Goal: Task Accomplishment & Management: Use online tool/utility

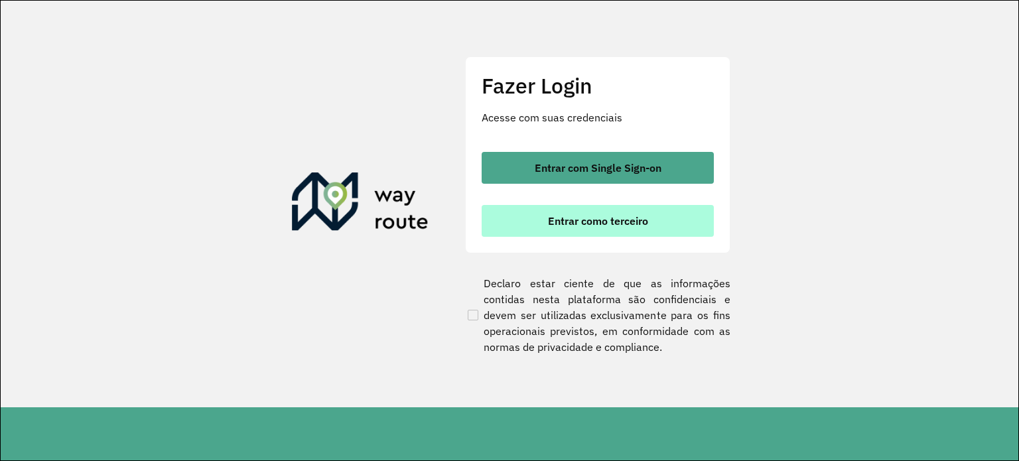
click at [641, 212] on button "Entrar como terceiro" at bounding box center [598, 221] width 232 height 32
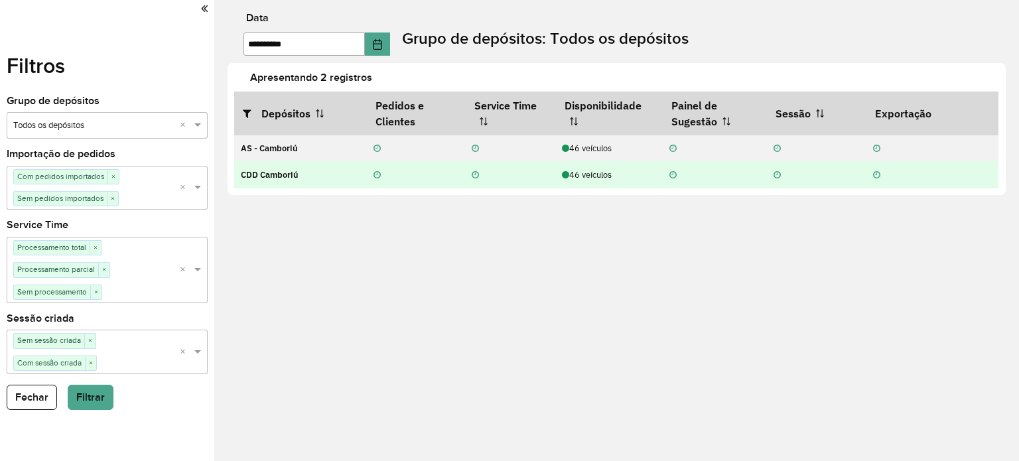
click at [568, 174] on icon at bounding box center [565, 175] width 7 height 9
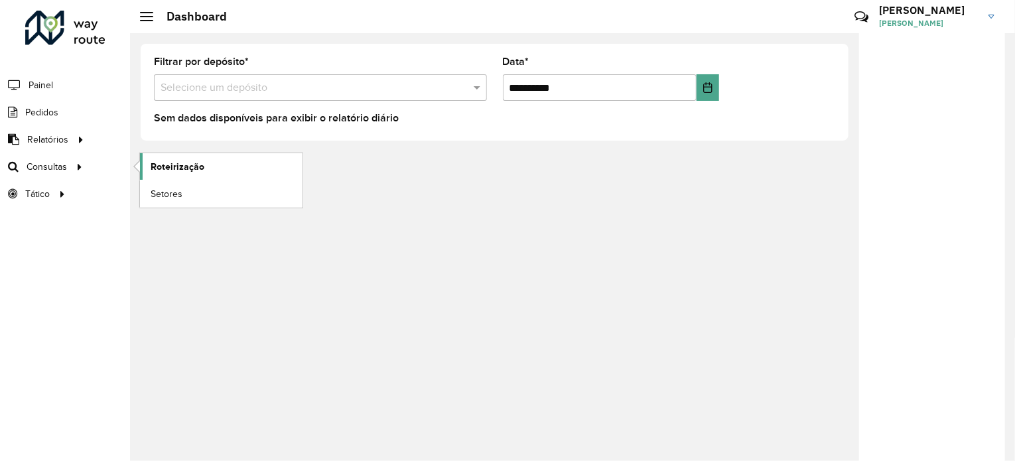
click at [172, 164] on span "Roteirização" at bounding box center [178, 167] width 54 height 14
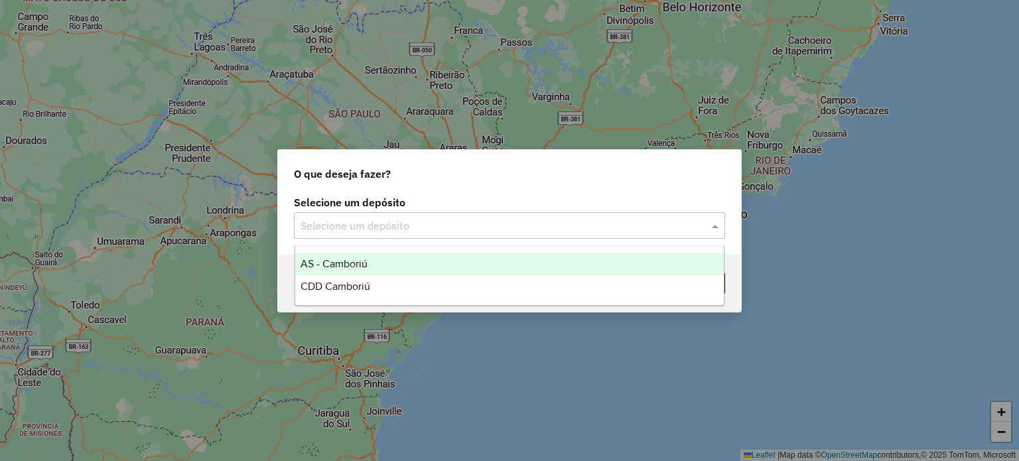
click at [377, 218] on input "text" at bounding box center [495, 226] width 391 height 16
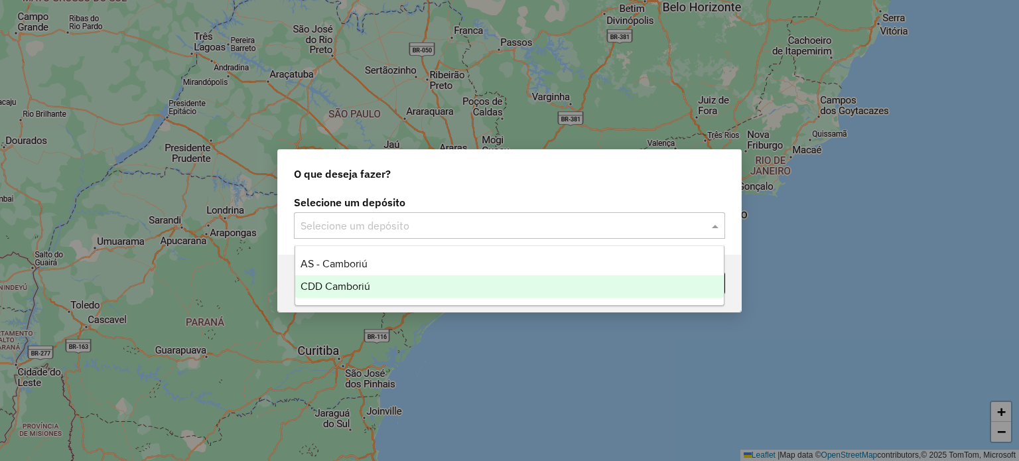
click at [337, 281] on span "CDD Camboriú" at bounding box center [335, 286] width 70 height 11
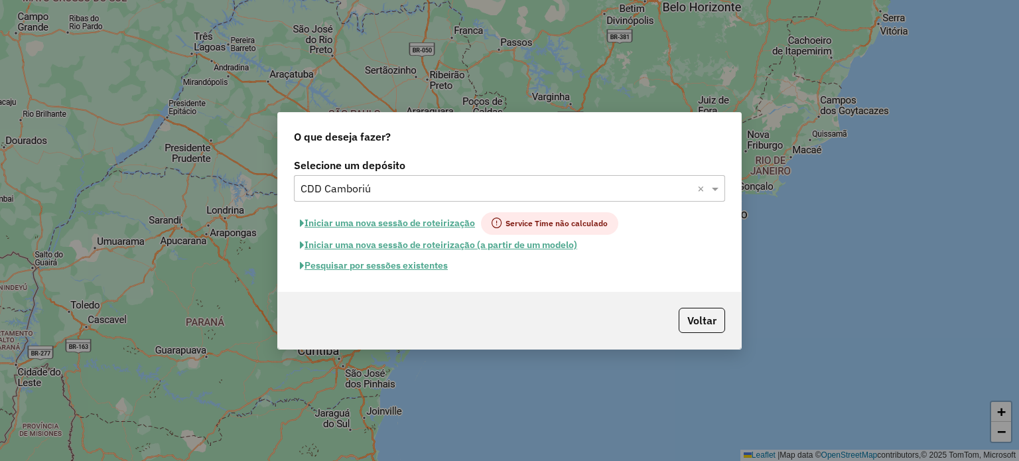
click at [382, 263] on button "Pesquisar por sessões existentes" at bounding box center [374, 265] width 160 height 21
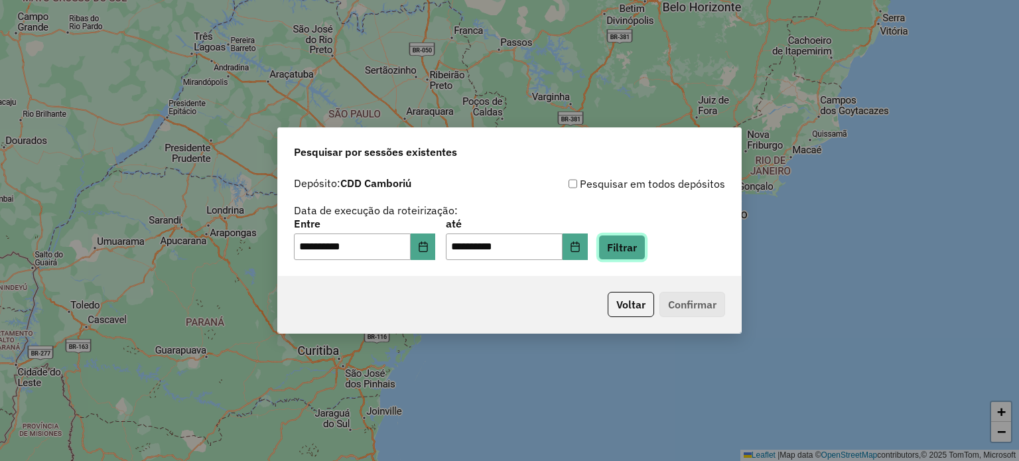
click at [626, 245] on button "Filtrar" at bounding box center [621, 247] width 47 height 25
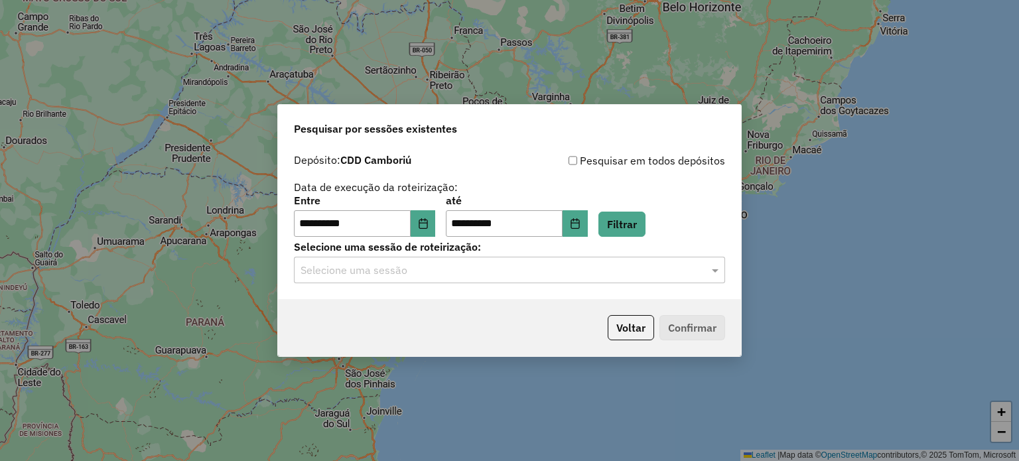
drag, startPoint x: 605, startPoint y: 272, endPoint x: 574, endPoint y: 284, distance: 32.8
click at [597, 276] on input "text" at bounding box center [495, 271] width 391 height 16
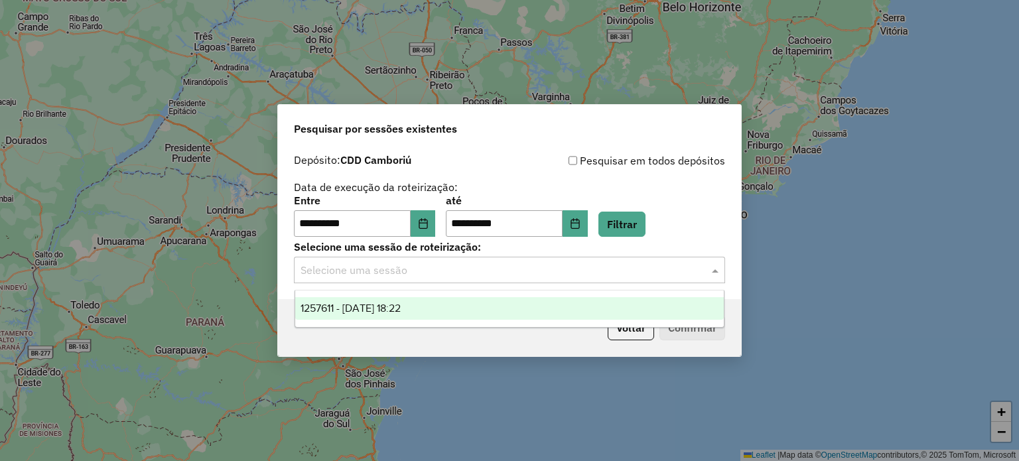
drag, startPoint x: 413, startPoint y: 300, endPoint x: 430, endPoint y: 300, distance: 17.9
click at [413, 300] on div "1257611 - 02/09/2025 18:22" at bounding box center [509, 308] width 429 height 23
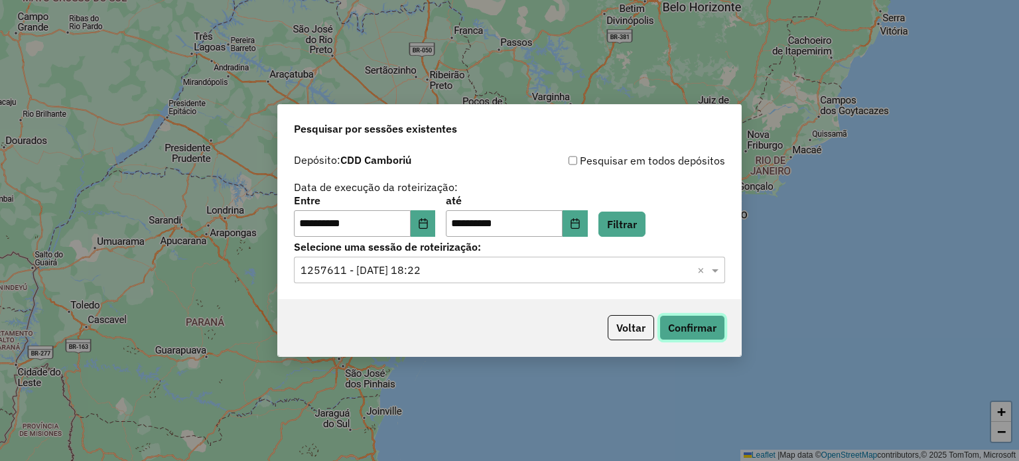
click at [684, 327] on button "Confirmar" at bounding box center [692, 327] width 66 height 25
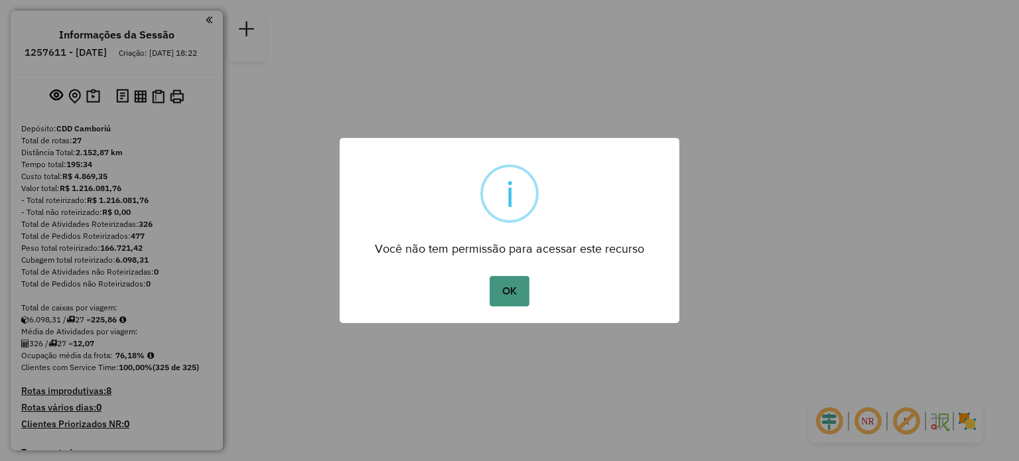
click at [495, 283] on button "OK" at bounding box center [508, 291] width 39 height 31
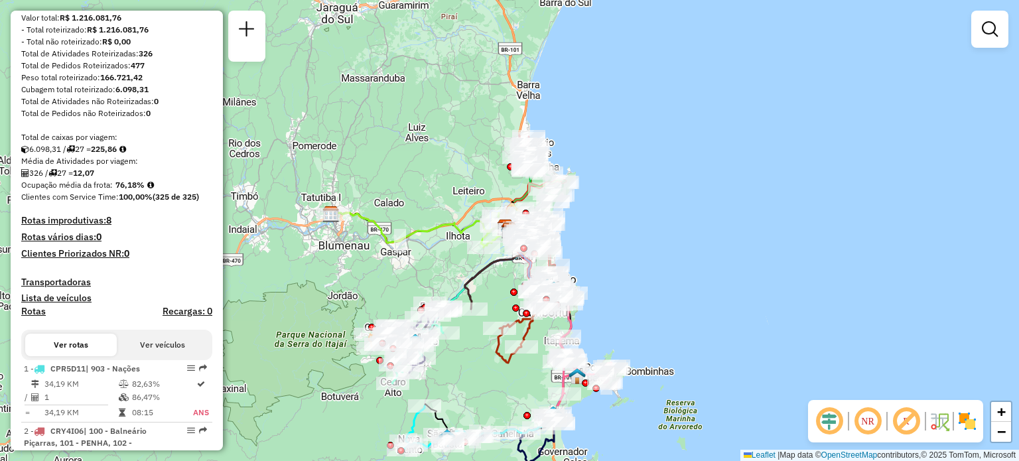
scroll to position [199, 0]
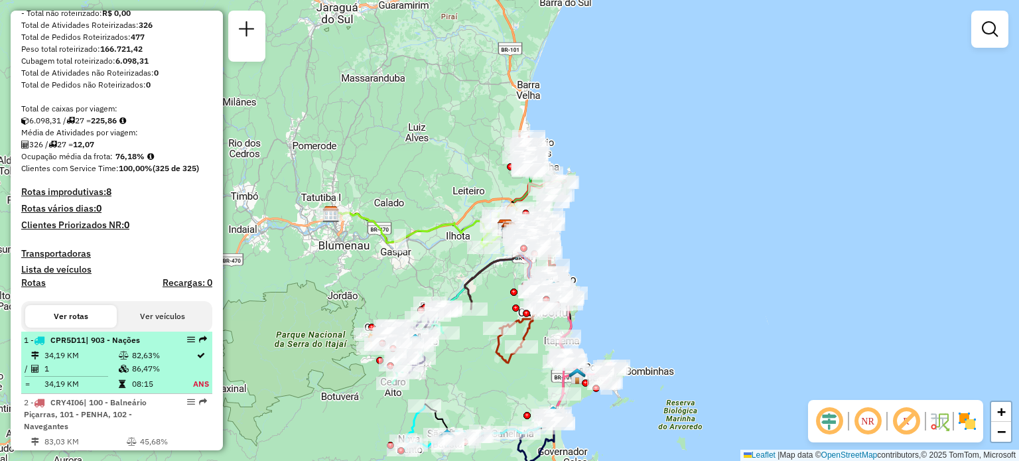
click at [89, 362] on td "34,19 KM" at bounding box center [81, 355] width 74 height 13
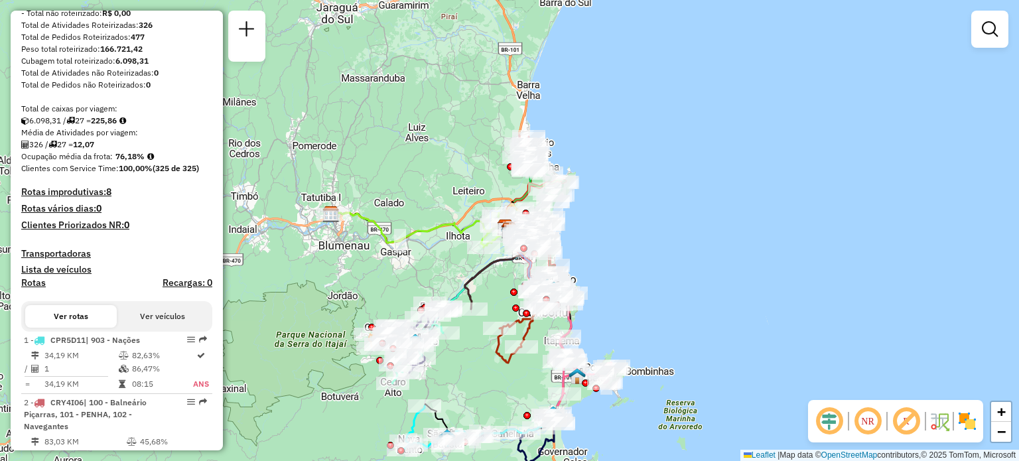
select select "**********"
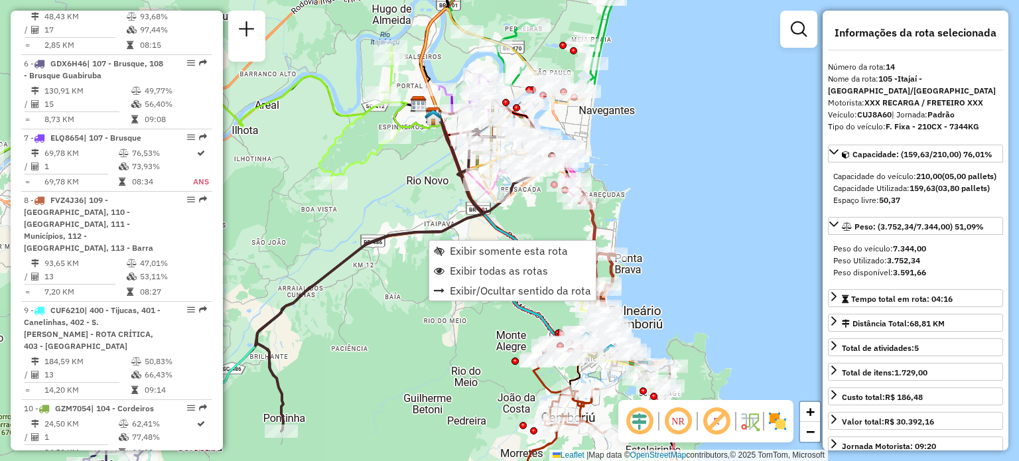
scroll to position [1519, 0]
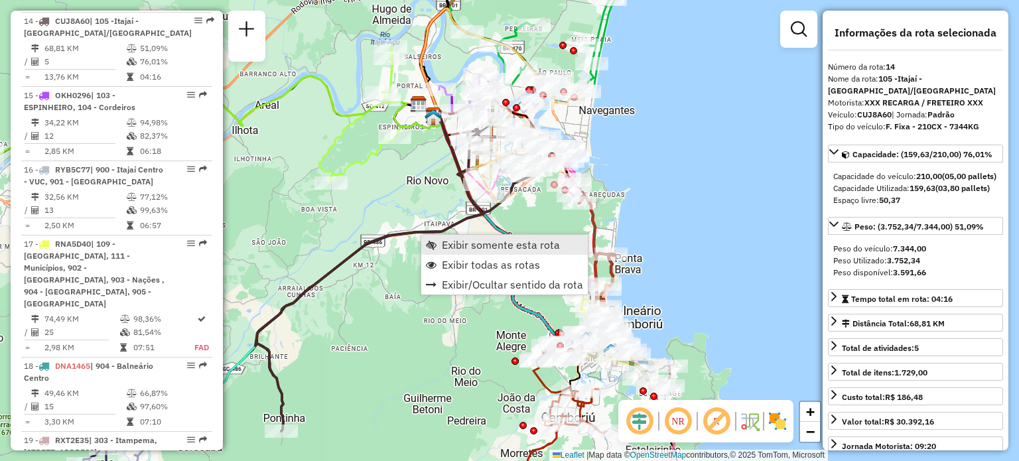
click at [443, 239] on span "Exibir somente esta rota" at bounding box center [501, 244] width 118 height 11
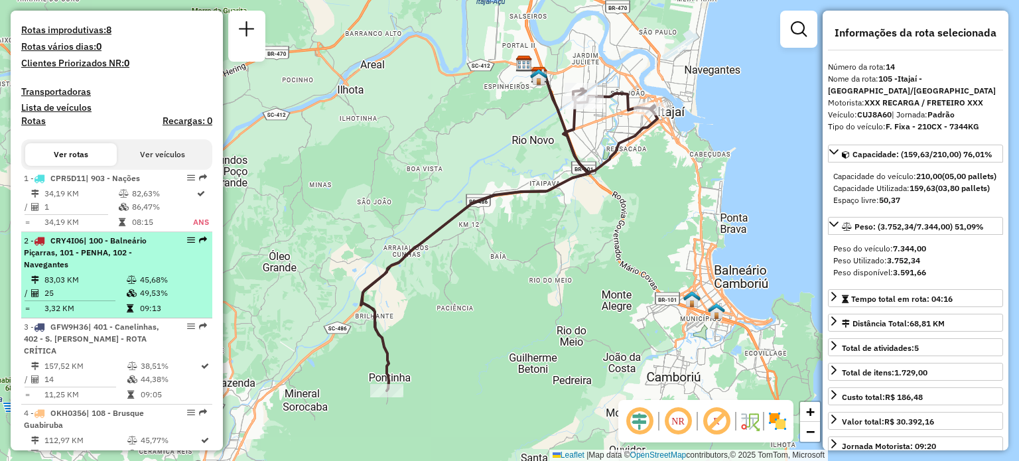
scroll to position [458, 0]
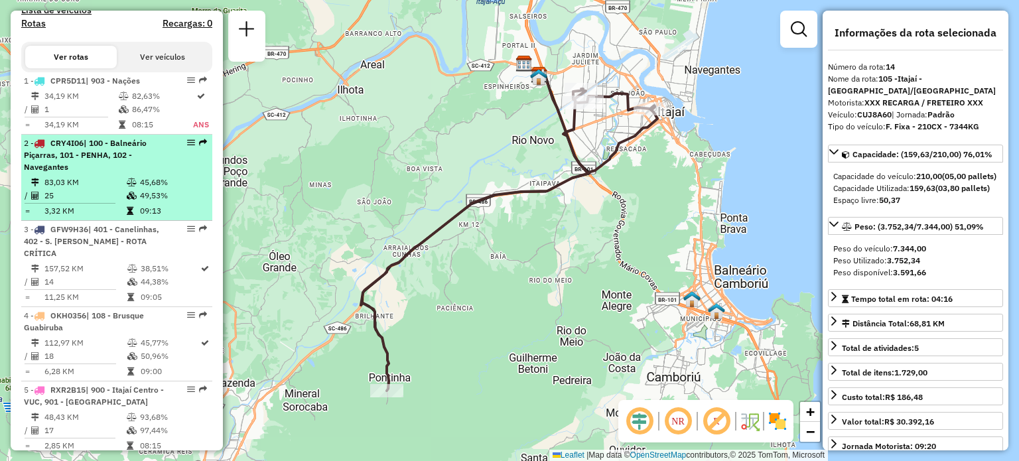
click at [106, 189] on td "83,03 KM" at bounding box center [85, 182] width 82 height 13
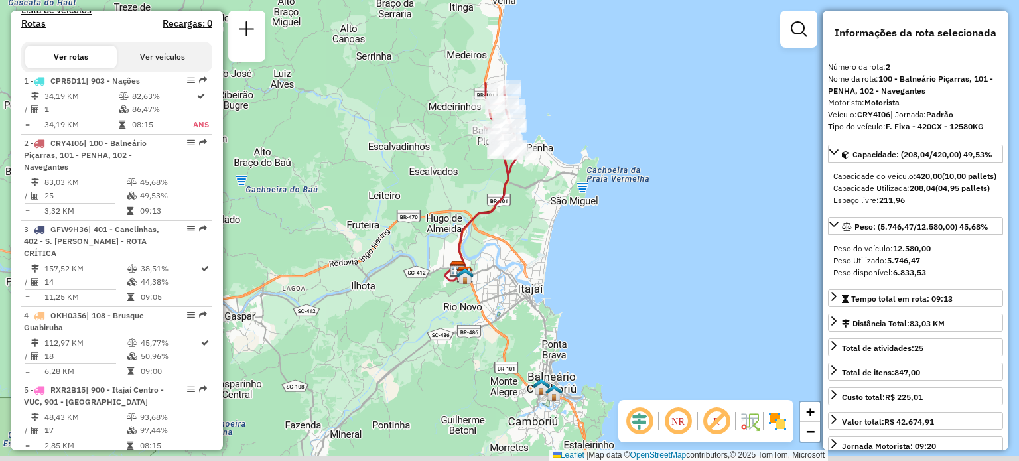
drag, startPoint x: 393, startPoint y: 230, endPoint x: 391, endPoint y: 220, distance: 10.8
click at [391, 220] on div "Janela de atendimento Grade de atendimento Capacidade Transportadoras Veículos …" at bounding box center [509, 230] width 1019 height 461
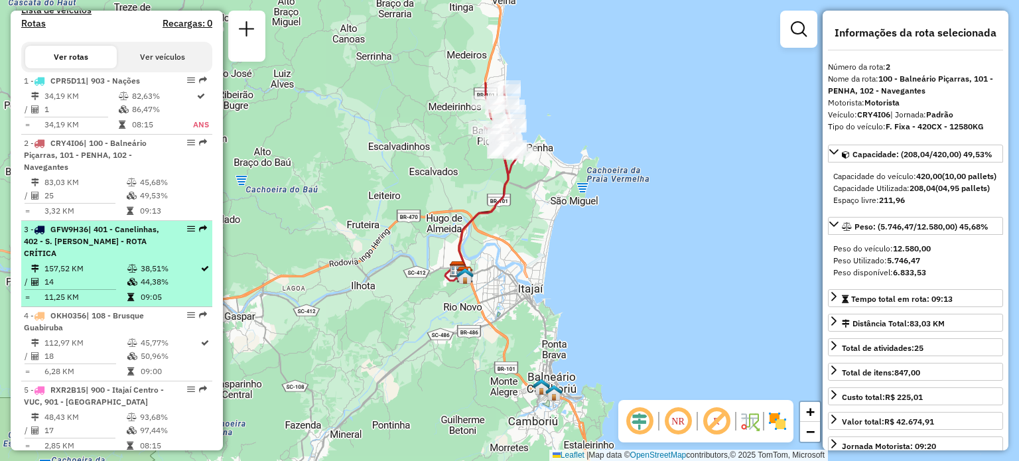
click at [94, 243] on span "| 401 - Canelinhas, 402 - S. [PERSON_NAME] - ROTA CRÍTICA" at bounding box center [91, 241] width 135 height 34
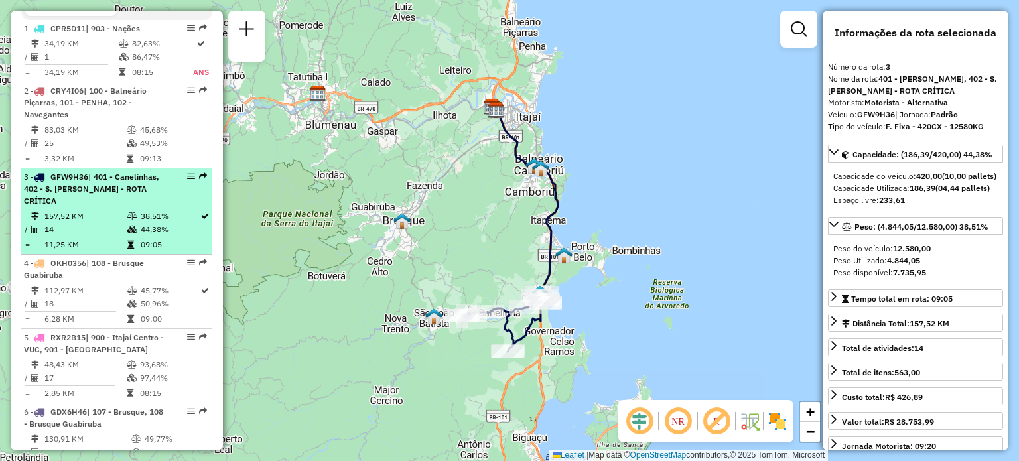
scroll to position [525, 0]
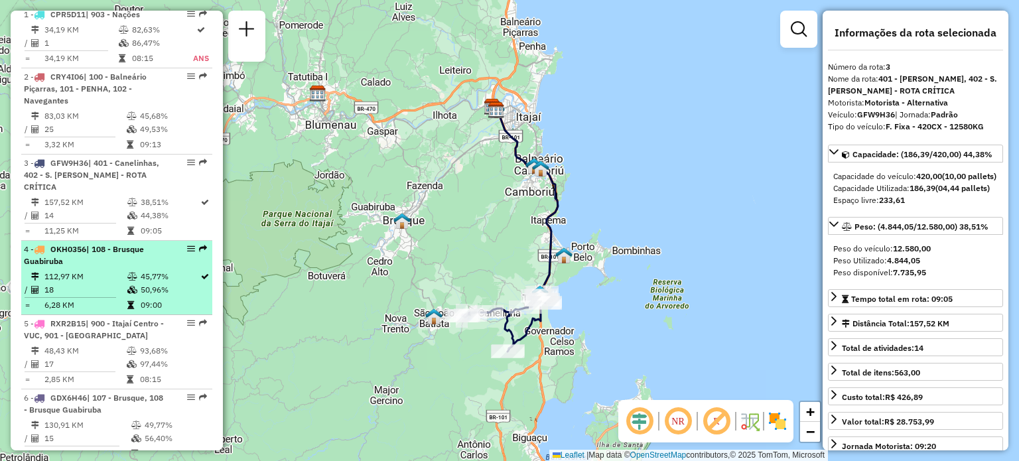
click at [88, 278] on li "4 - OKH0356 | 108 - Brusque Guabiruba 112,97 KM 45,77% / 18 50,96% = 6,28 KM 09…" at bounding box center [116, 278] width 191 height 74
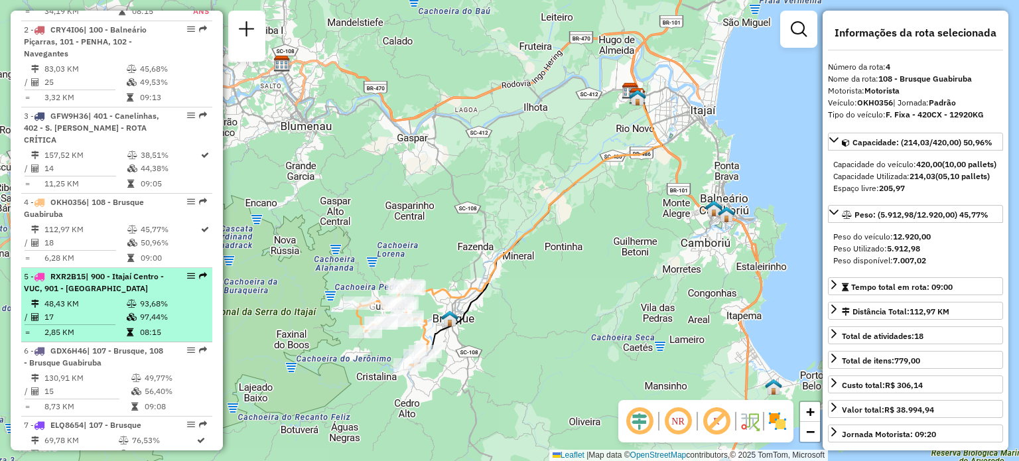
scroll to position [591, 0]
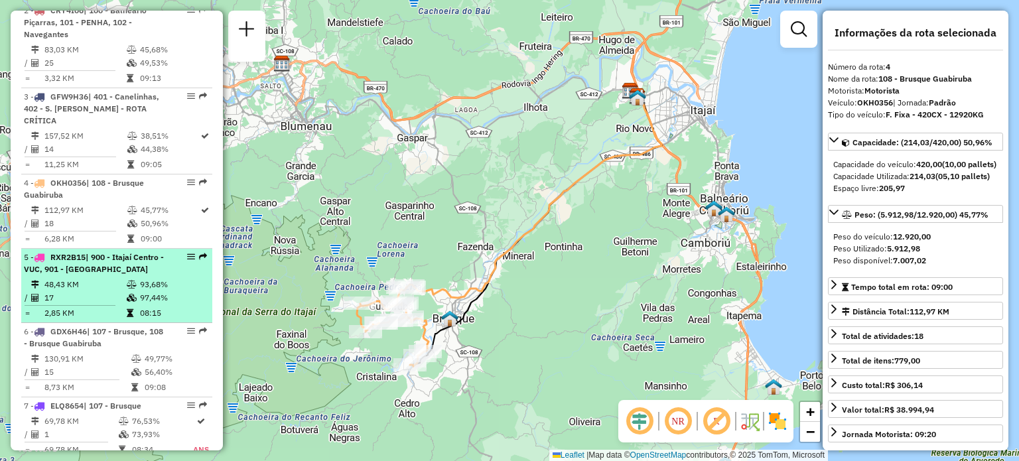
click at [95, 289] on td "48,43 KM" at bounding box center [85, 284] width 82 height 13
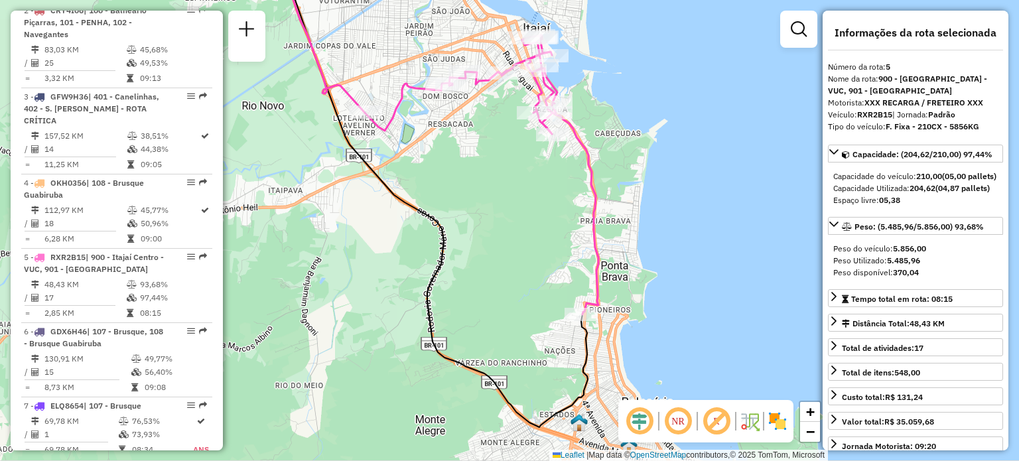
drag, startPoint x: 581, startPoint y: 235, endPoint x: 533, endPoint y: 235, distance: 47.8
click at [533, 235] on div "Janela de atendimento Grade de atendimento Capacidade Transportadoras Veículos …" at bounding box center [509, 230] width 1019 height 461
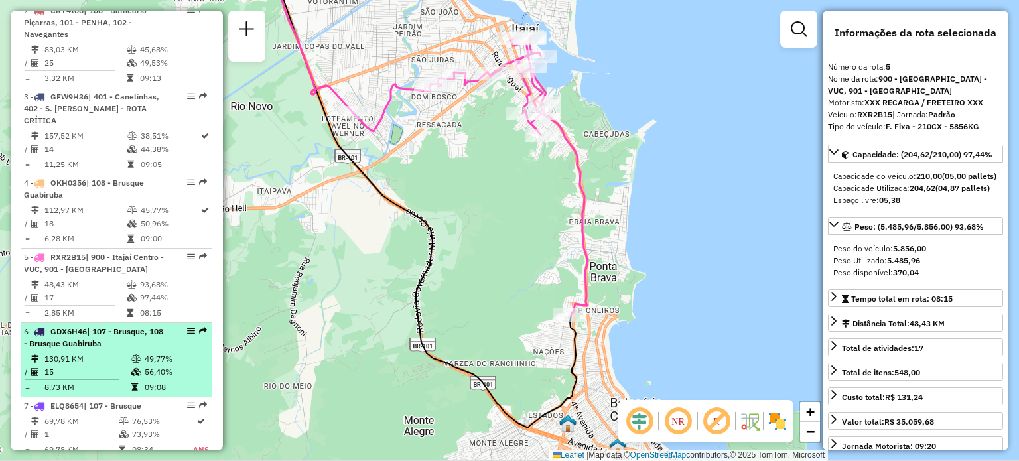
click at [96, 365] on td "130,91 KM" at bounding box center [87, 358] width 87 height 13
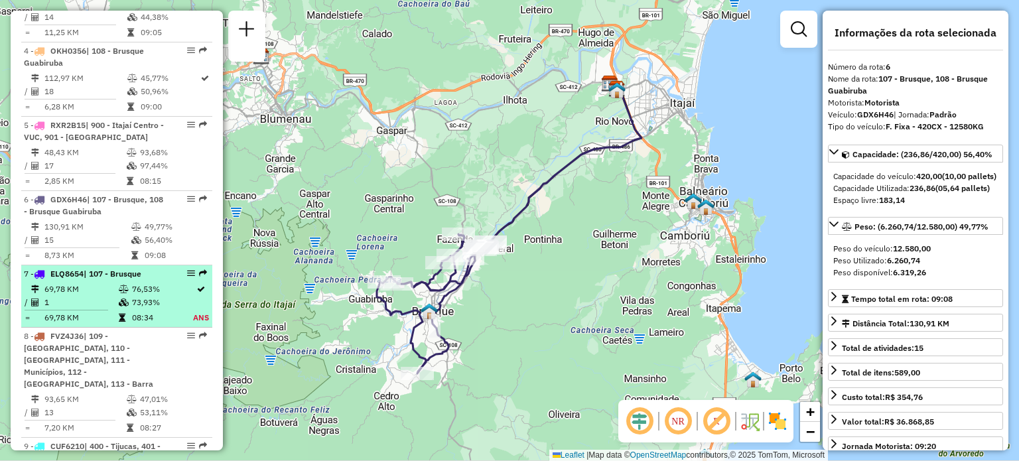
scroll to position [724, 0]
click at [103, 278] on span "| 107 - Brusque" at bounding box center [113, 273] width 58 height 10
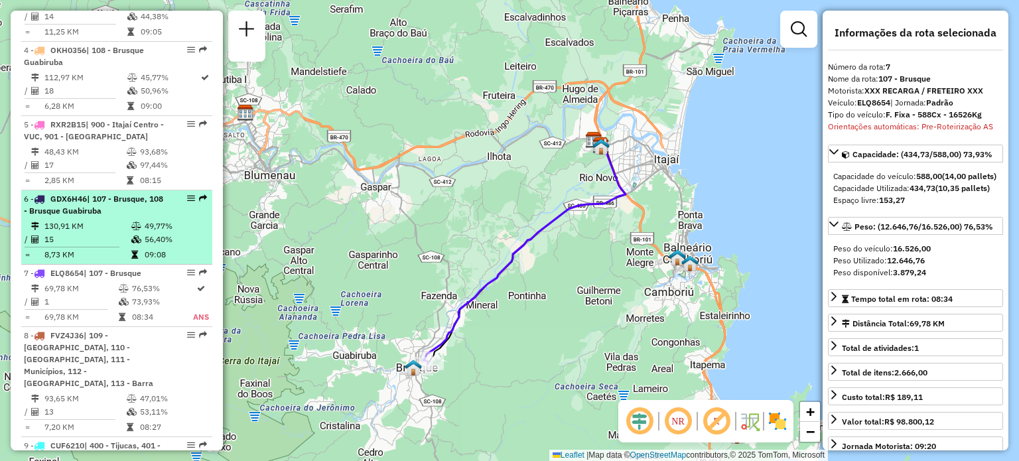
click at [120, 212] on span "| 107 - Brusque, 108 - Brusque Guabiruba" at bounding box center [93, 205] width 139 height 22
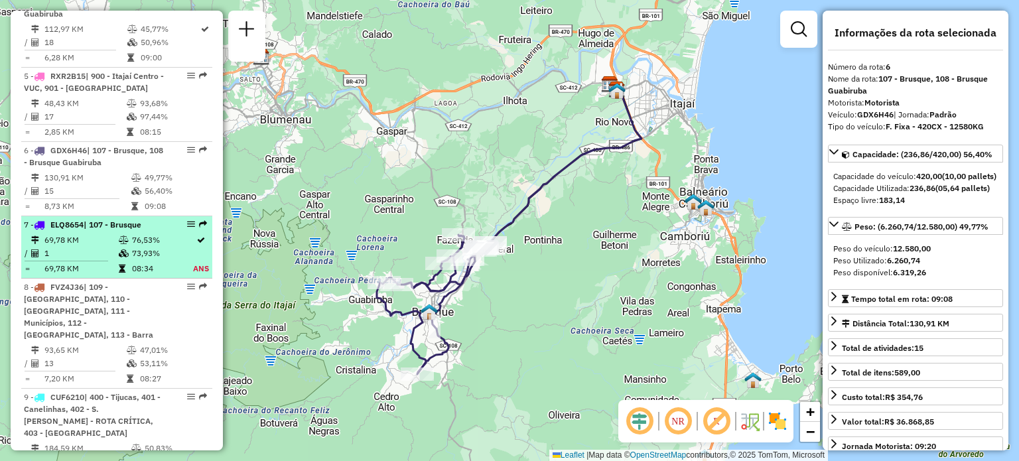
scroll to position [790, 0]
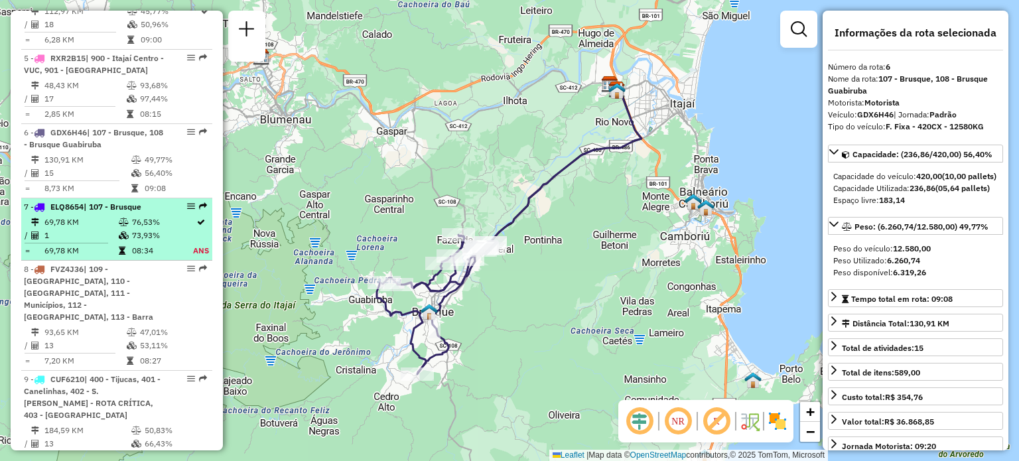
click at [118, 225] on td at bounding box center [124, 222] width 13 height 13
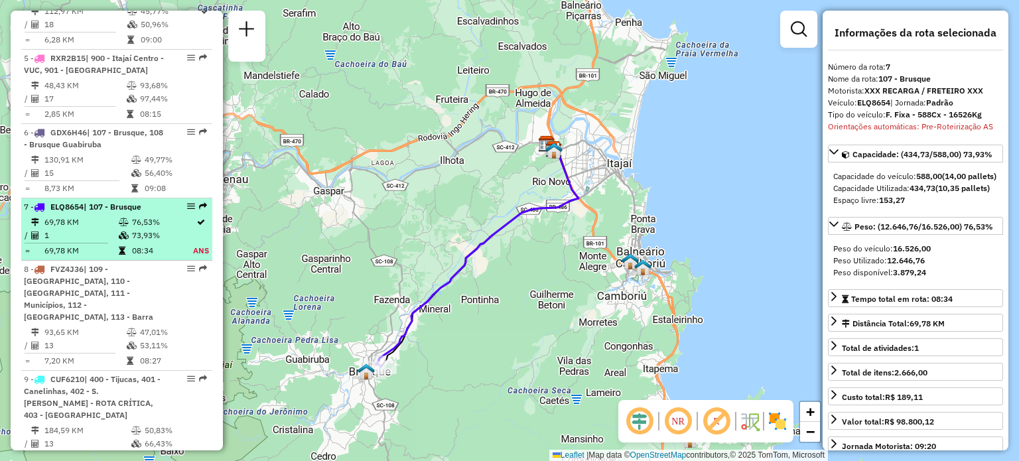
click at [126, 226] on icon at bounding box center [124, 222] width 10 height 8
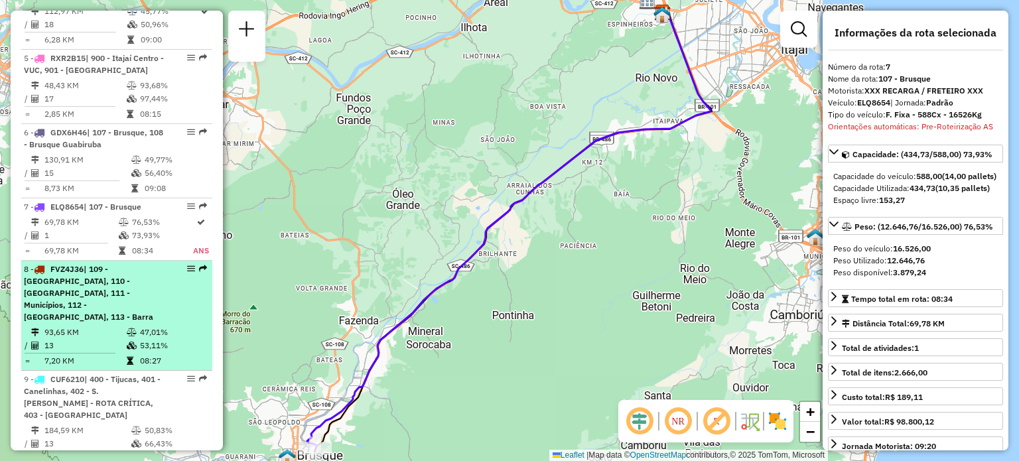
click at [91, 296] on div "8 - FVZ4J36 | 109 - [GEOGRAPHIC_DATA], 110 - [GEOGRAPHIC_DATA], 111 - Município…" at bounding box center [94, 293] width 141 height 60
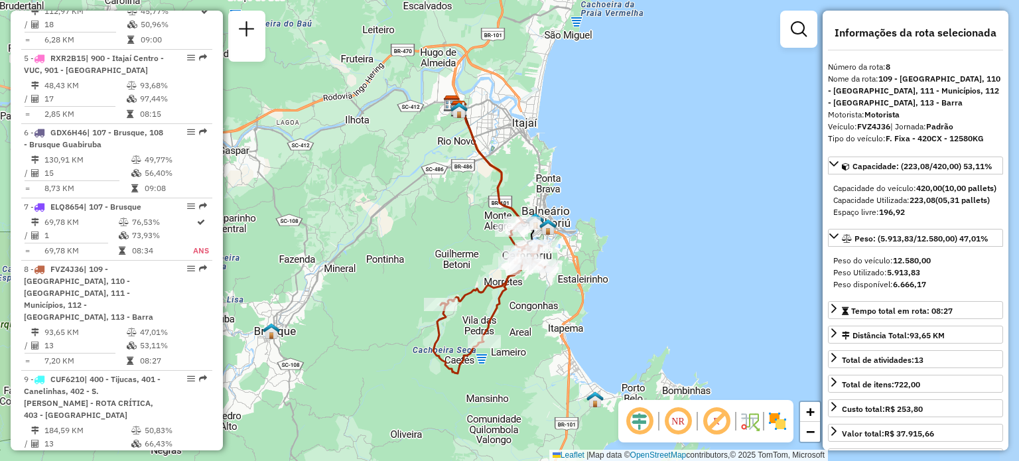
drag, startPoint x: 462, startPoint y: 233, endPoint x: 442, endPoint y: 243, distance: 22.2
click at [442, 243] on div "Janela de atendimento Grade de atendimento Capacidade Transportadoras Veículos …" at bounding box center [509, 230] width 1019 height 461
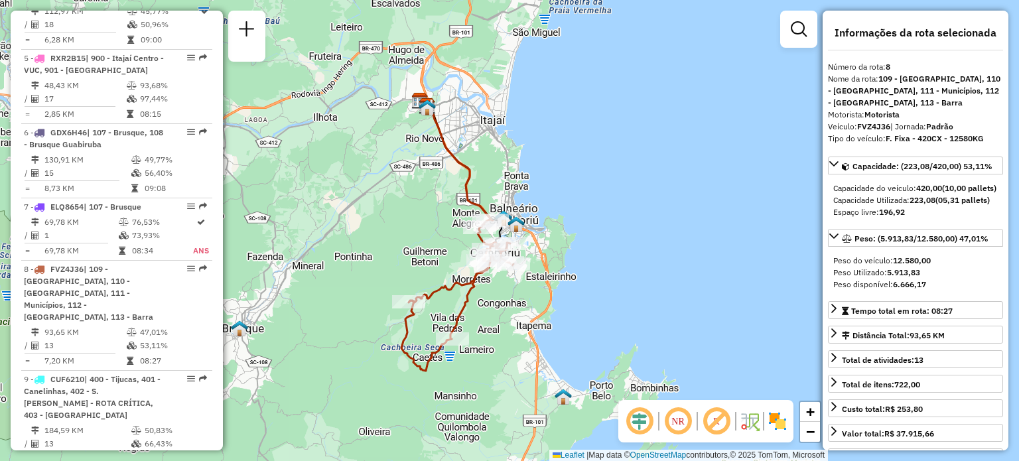
drag, startPoint x: 426, startPoint y: 246, endPoint x: 419, endPoint y: 218, distance: 29.3
click at [419, 218] on div "Janela de atendimento Grade de atendimento Capacidade Transportadoras Veículos …" at bounding box center [509, 230] width 1019 height 461
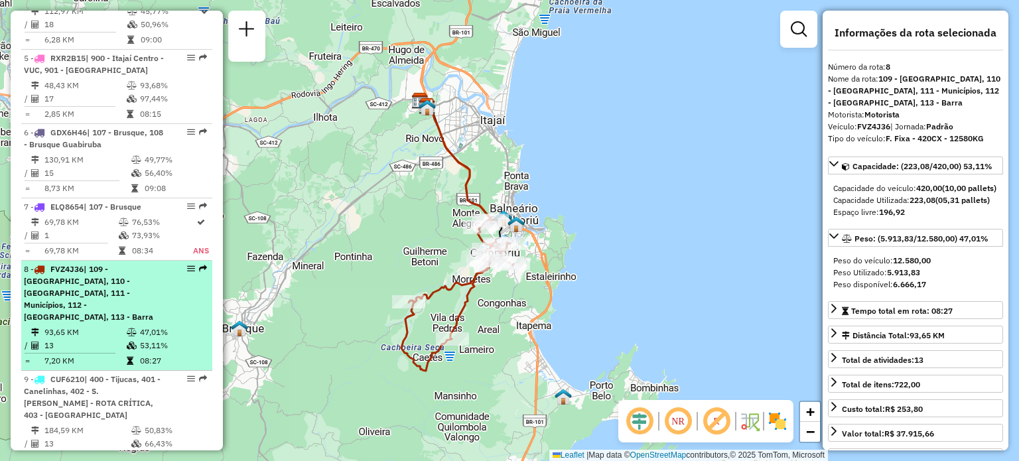
click at [101, 285] on div "8 - FVZ4J36 | 109 - [GEOGRAPHIC_DATA], 110 - [GEOGRAPHIC_DATA], 111 - Município…" at bounding box center [94, 293] width 141 height 60
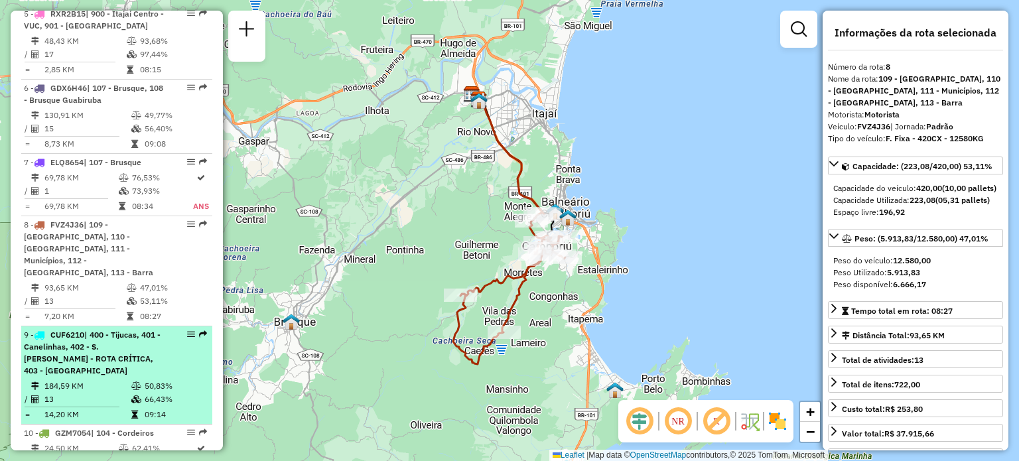
scroll to position [856, 0]
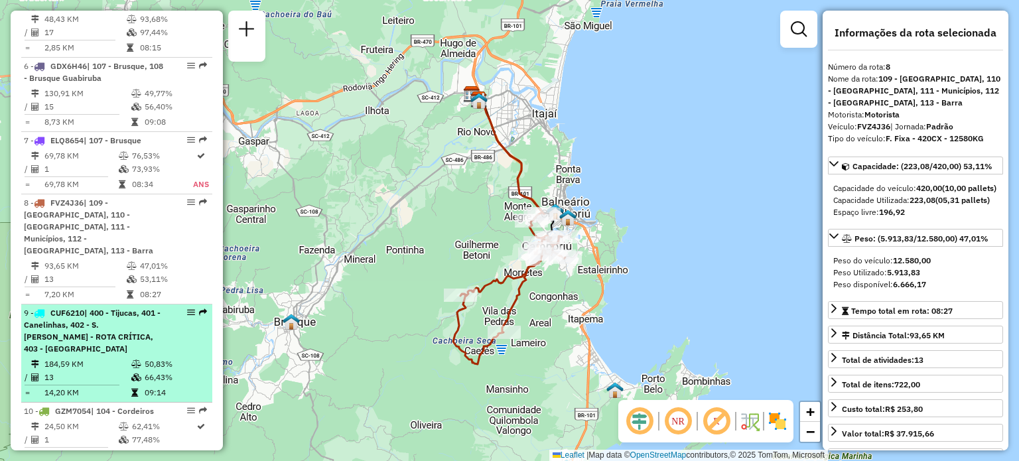
click at [95, 330] on span "| 400 - Tijucas, 401 - Canelinhas, 402 - S. [PERSON_NAME] - ROTA CRÍTICA, 403 -…" at bounding box center [92, 331] width 137 height 46
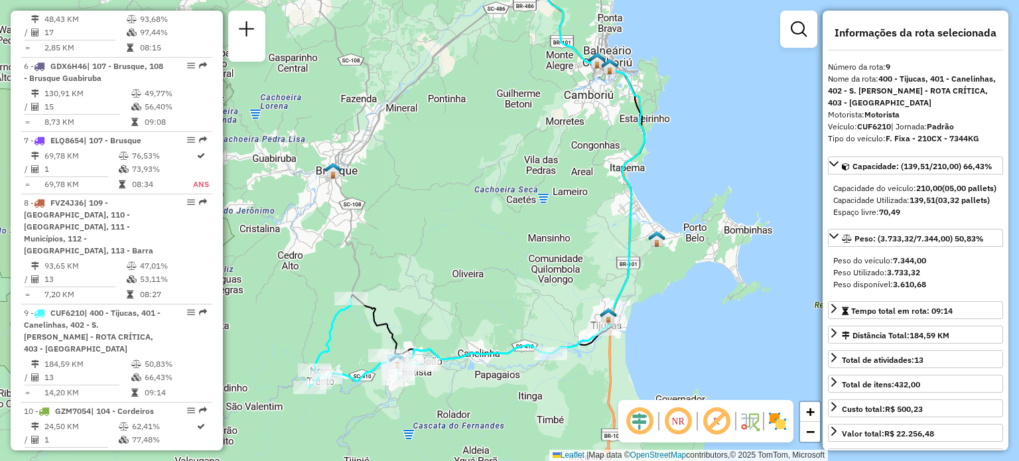
drag, startPoint x: 450, startPoint y: 265, endPoint x: 415, endPoint y: 239, distance: 44.2
click at [415, 239] on div "Janela de atendimento Grade de atendimento Capacidade Transportadoras Veículos …" at bounding box center [509, 230] width 1019 height 461
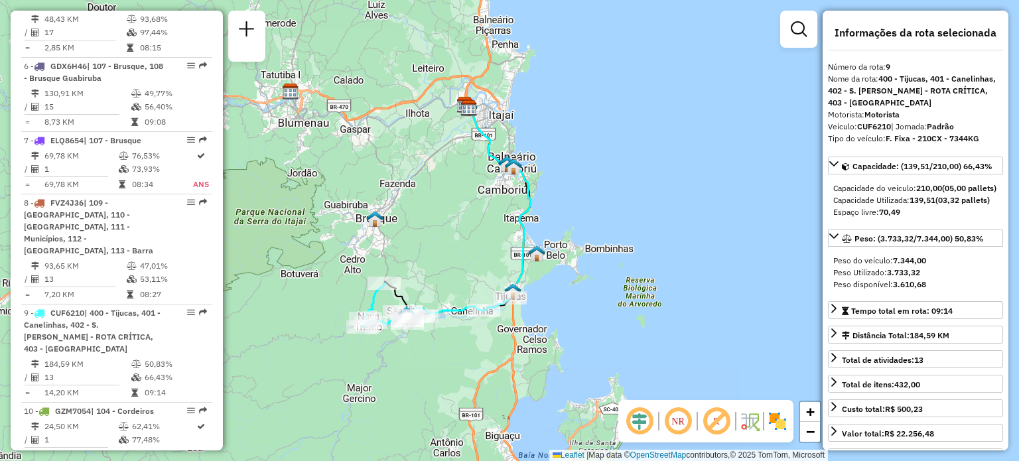
drag, startPoint x: 440, startPoint y: 185, endPoint x: 441, endPoint y: 204, distance: 18.6
click at [441, 204] on div "Janela de atendimento Grade de atendimento Capacidade Transportadoras Veículos …" at bounding box center [509, 230] width 1019 height 461
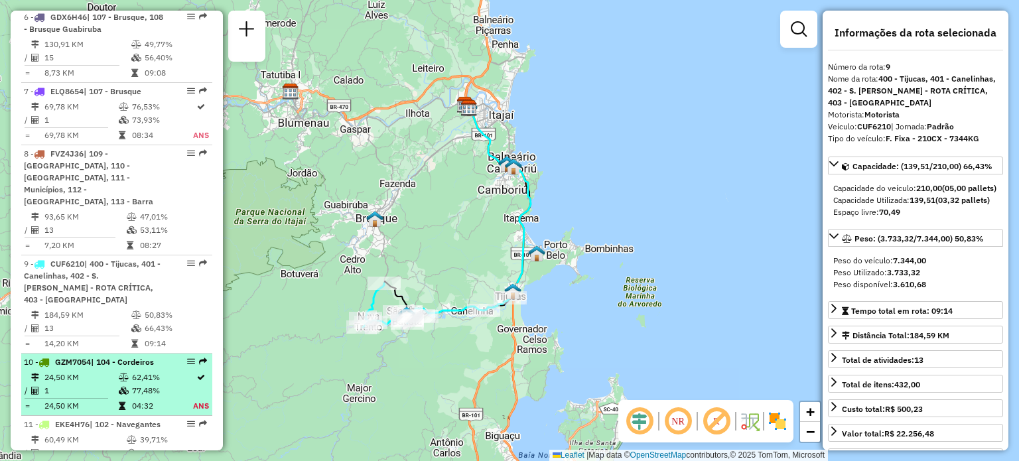
scroll to position [923, 0]
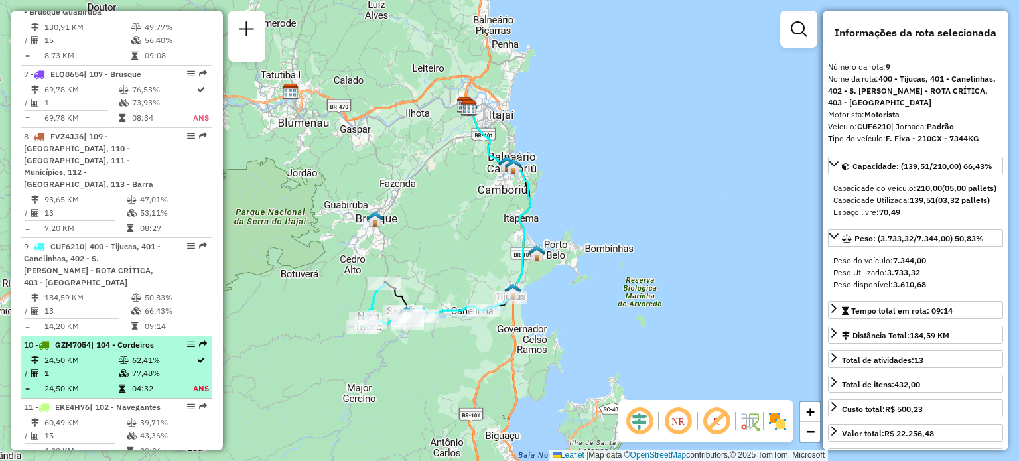
click at [119, 339] on li "10 - GZM7054 | 104 - Cordeiros 24,50 KM 62,41% / 1 77,48% = 24,50 KM 04:32 ANS" at bounding box center [116, 367] width 191 height 62
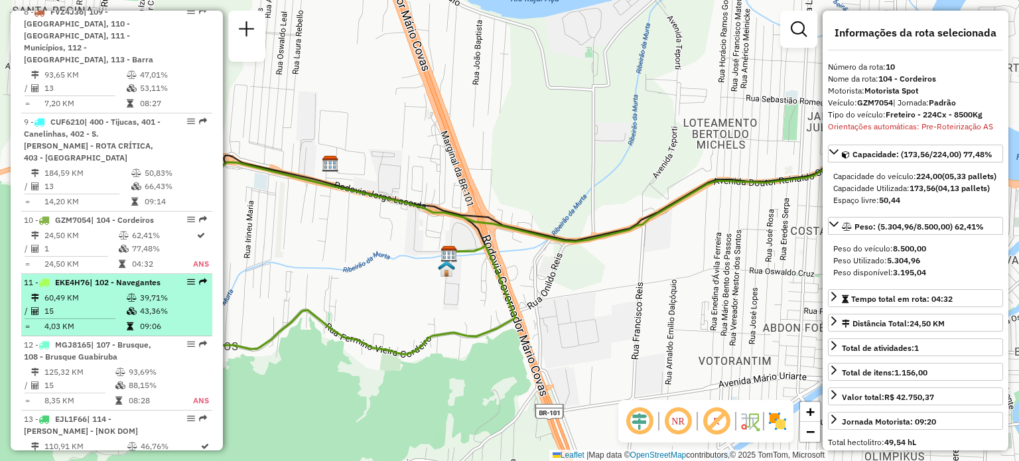
scroll to position [1055, 0]
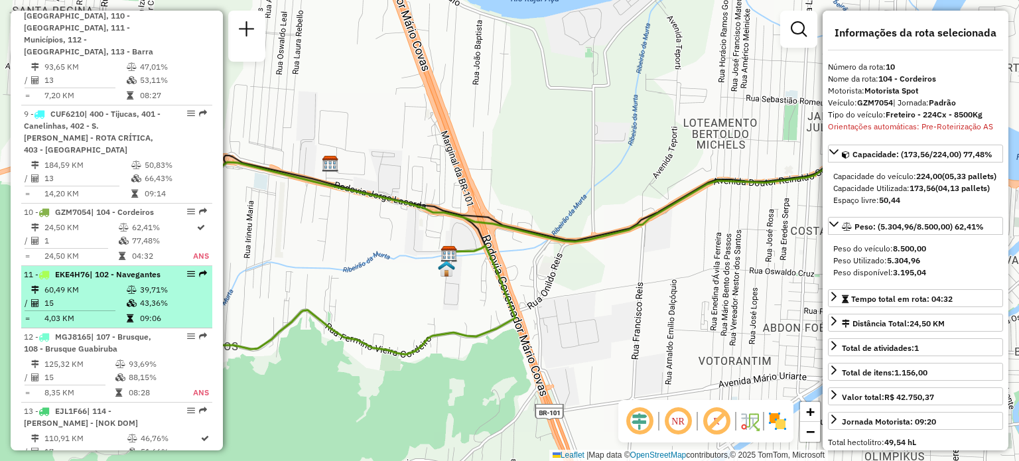
click at [114, 269] on span "| 102 - Navegantes" at bounding box center [125, 274] width 71 height 10
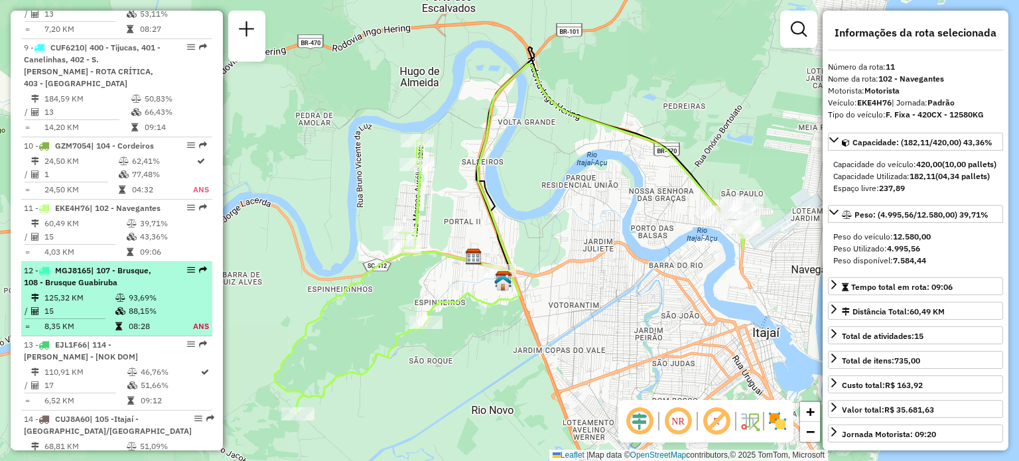
click at [111, 281] on span "| 107 - Brusque, 108 - Brusque Guabiruba" at bounding box center [87, 276] width 127 height 22
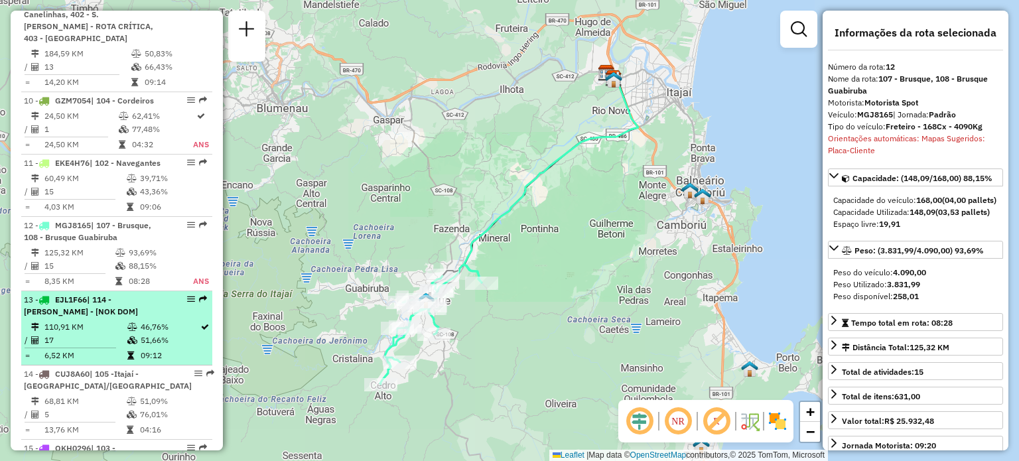
scroll to position [1188, 0]
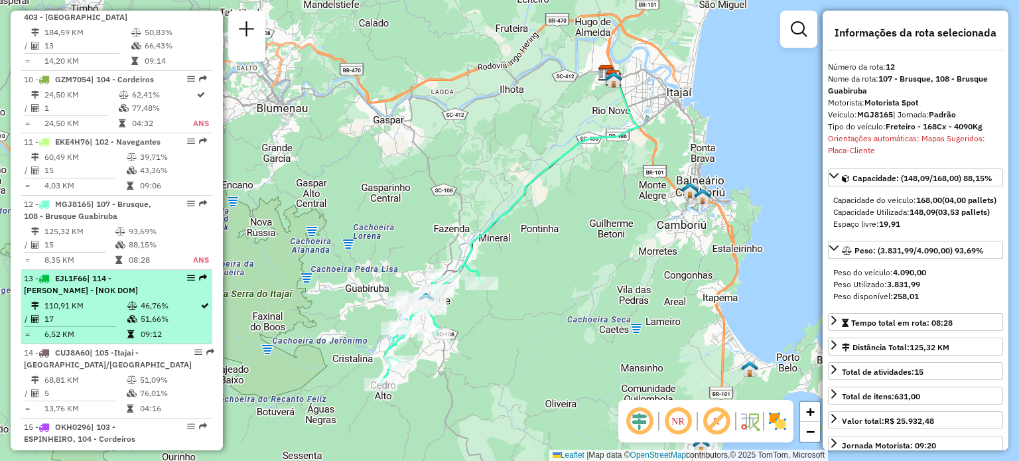
click at [91, 282] on div "13 - EJL1F66 | 114 - [PERSON_NAME] - [NOK DOM]" at bounding box center [94, 285] width 141 height 24
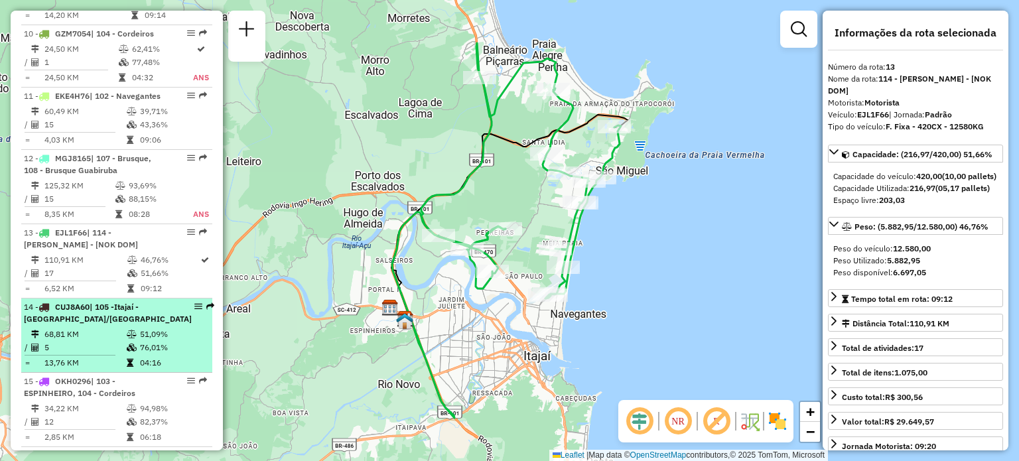
scroll to position [1254, 0]
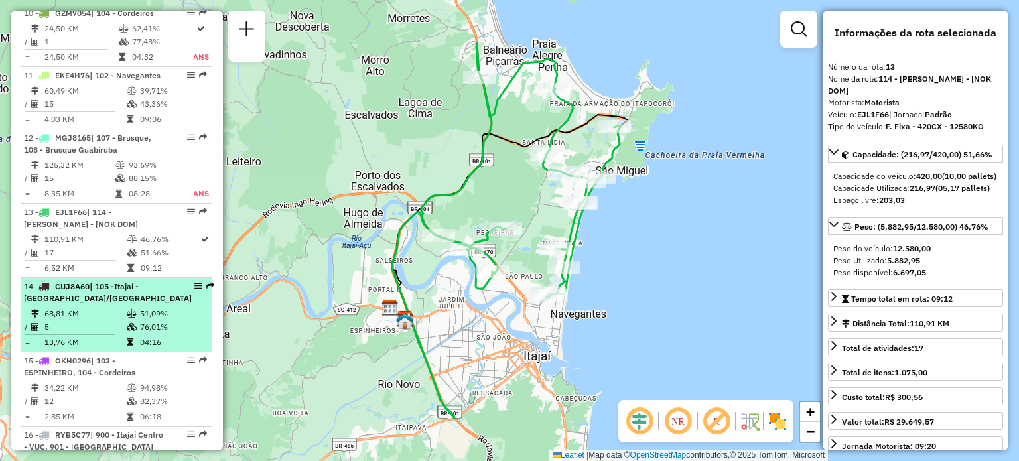
click at [131, 284] on span "| 105 -Itajaí - [GEOGRAPHIC_DATA]/[GEOGRAPHIC_DATA]" at bounding box center [108, 292] width 168 height 22
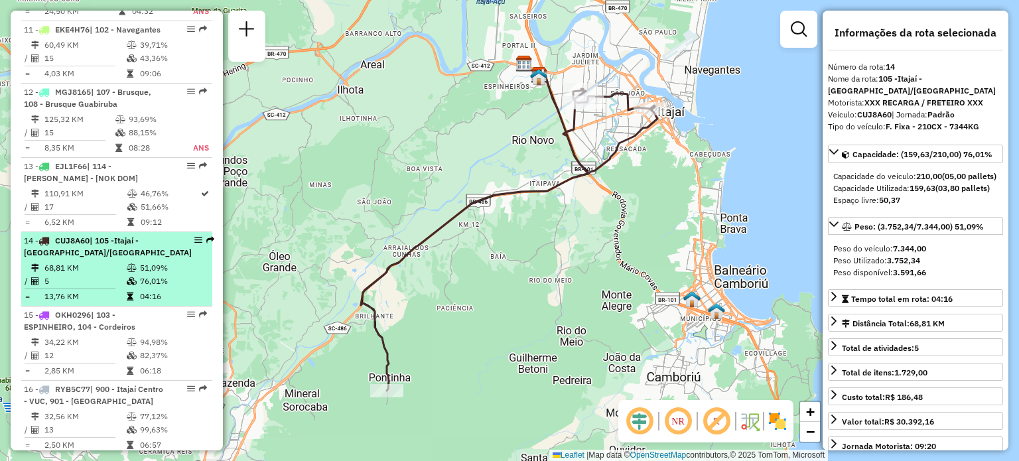
scroll to position [1320, 0]
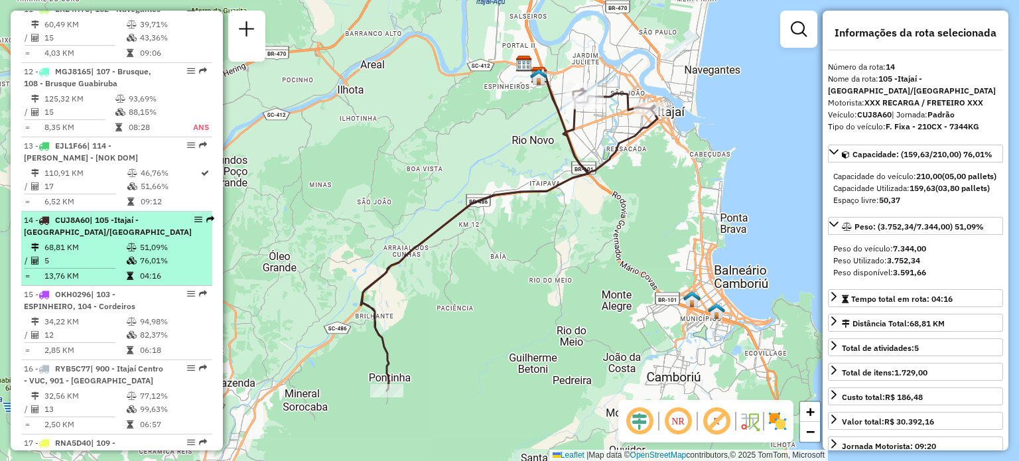
click at [101, 278] on td "13,76 KM" at bounding box center [85, 275] width 82 height 13
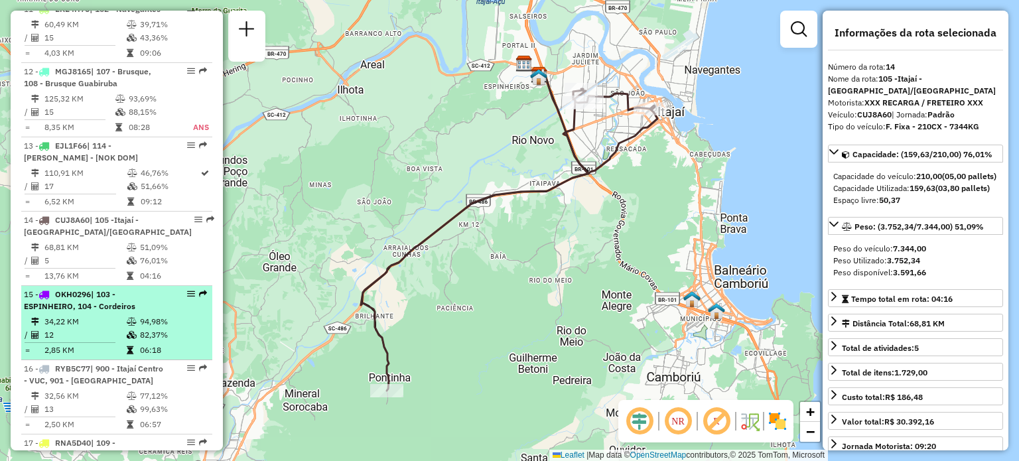
click at [91, 292] on span "OKH0296" at bounding box center [73, 294] width 36 height 10
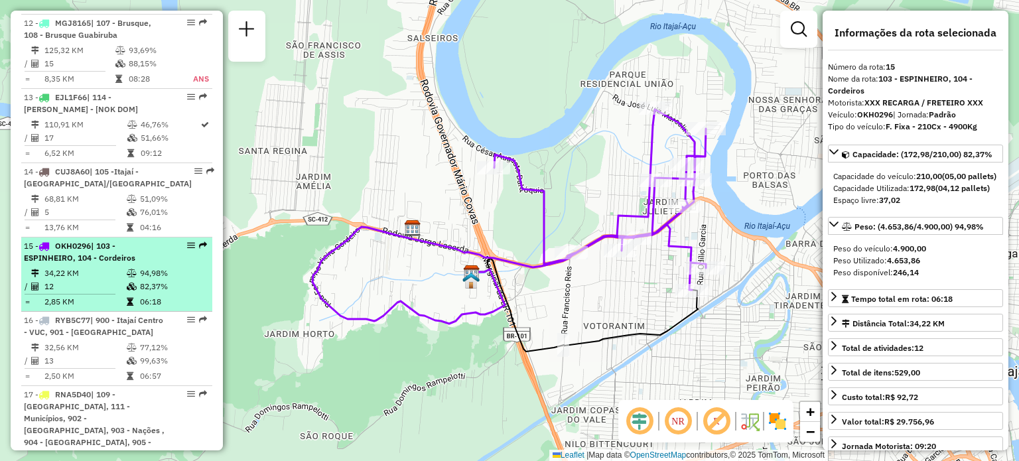
scroll to position [1387, 0]
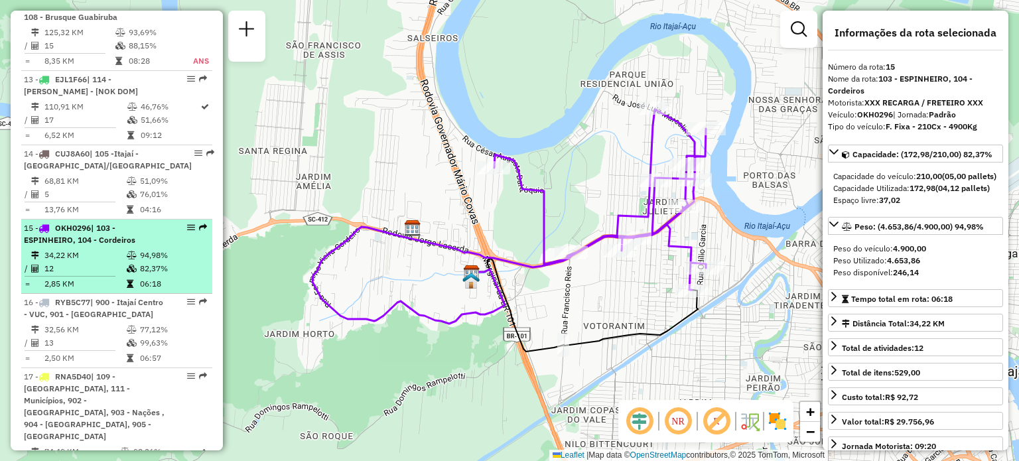
click at [113, 285] on td "2,85 KM" at bounding box center [85, 283] width 82 height 13
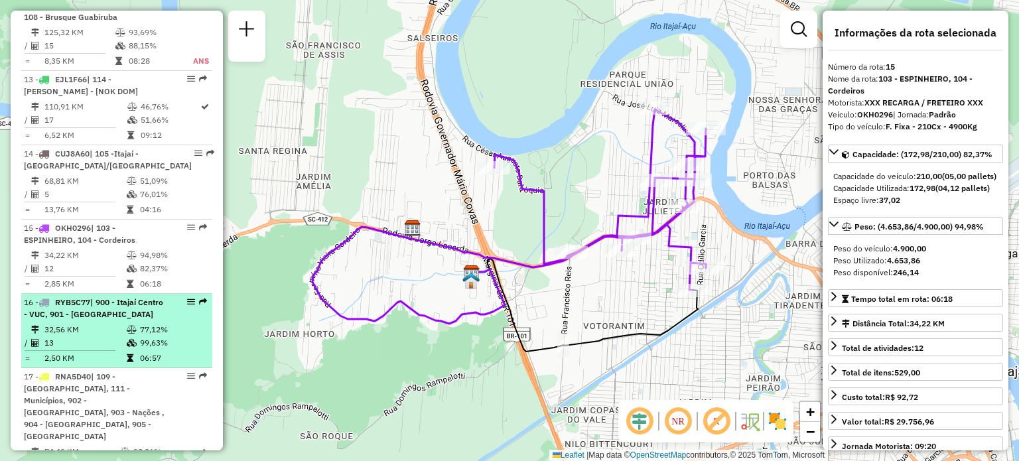
click at [106, 297] on span "| 900 - Itajaí Centro - VUC, 901 - [GEOGRAPHIC_DATA]" at bounding box center [93, 308] width 139 height 22
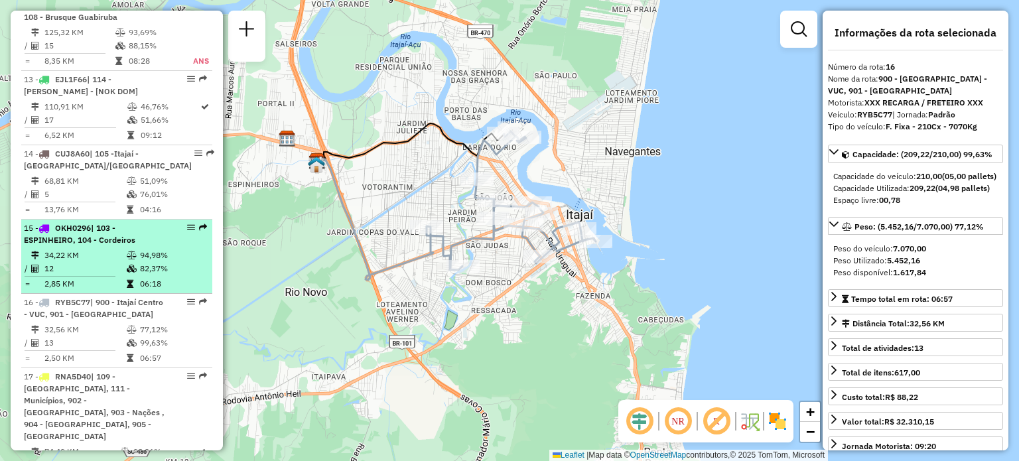
scroll to position [1453, 0]
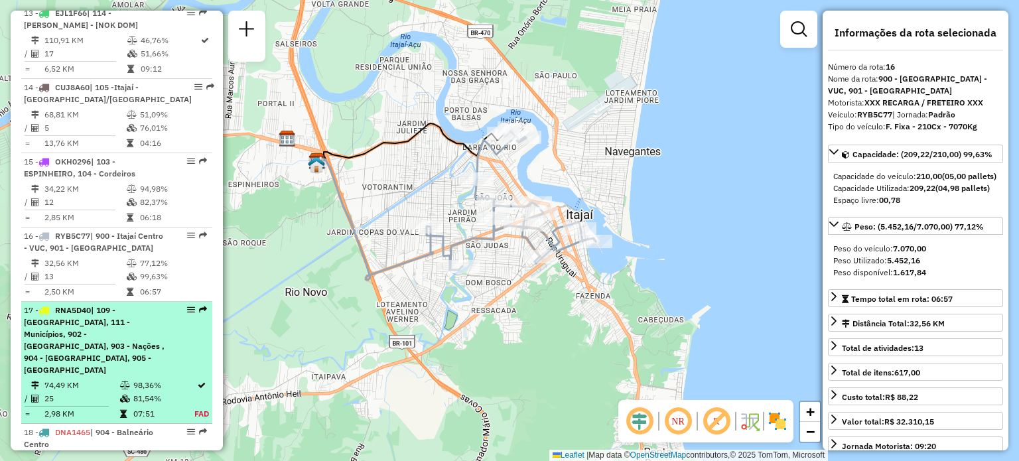
click at [69, 324] on span "| 109 - [GEOGRAPHIC_DATA], 111 - Municípios, 902 - [GEOGRAPHIC_DATA], 903 - Naç…" at bounding box center [94, 340] width 141 height 70
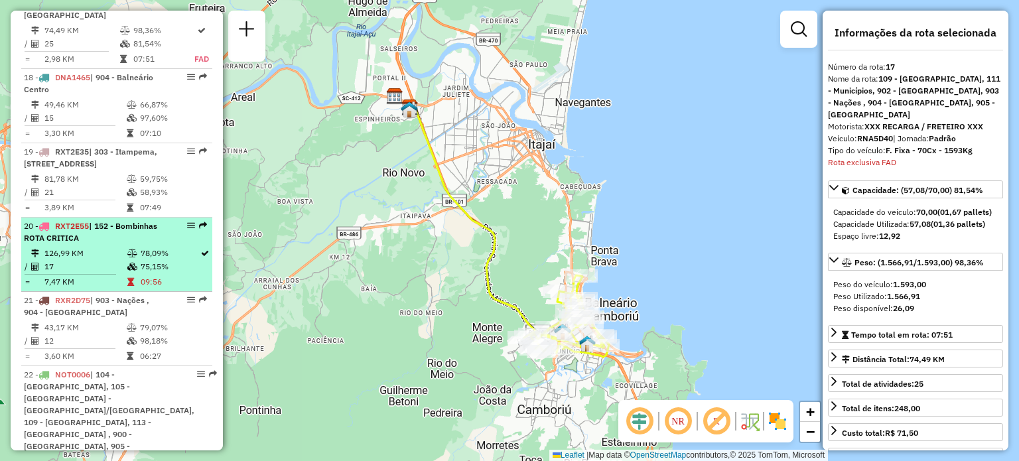
click at [103, 247] on td "126,99 KM" at bounding box center [85, 253] width 83 height 13
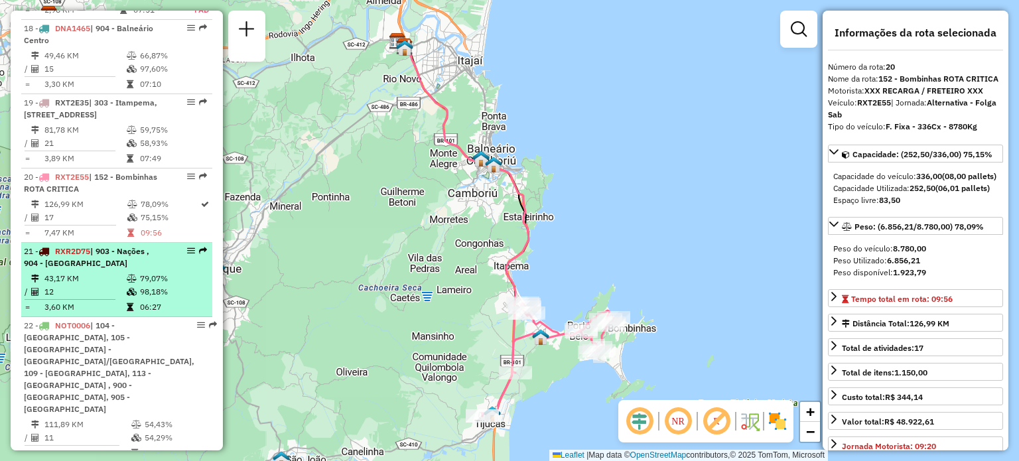
scroll to position [1874, 0]
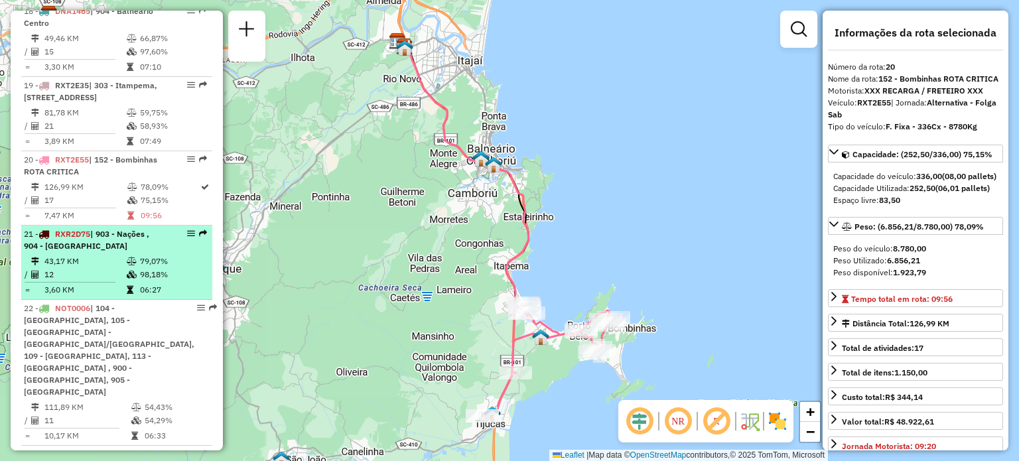
click at [107, 236] on div "21 - RXR2D75 | 903 - Nações , 904 - [GEOGRAPHIC_DATA]" at bounding box center [94, 240] width 141 height 24
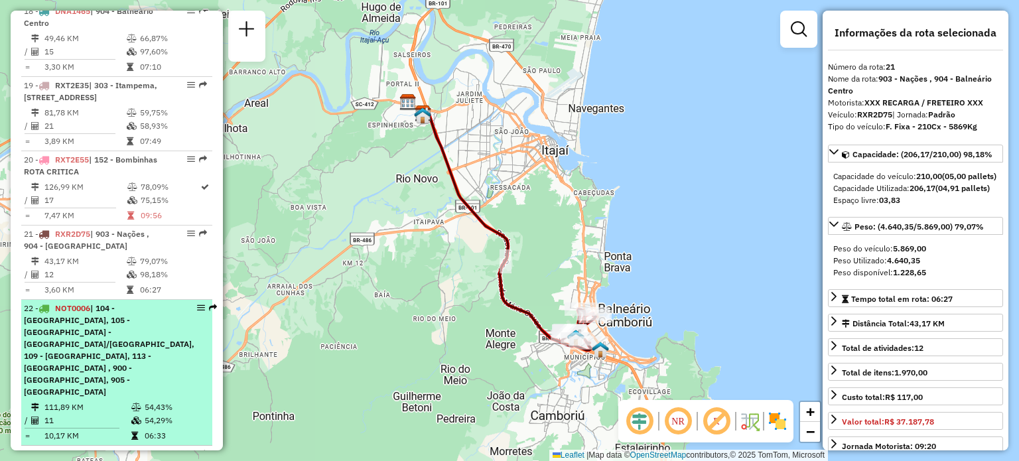
drag, startPoint x: 101, startPoint y: 270, endPoint x: 92, endPoint y: 294, distance: 26.0
click at [99, 283] on td "3,60 KM" at bounding box center [85, 289] width 82 height 13
click at [90, 303] on span "NOT0006" at bounding box center [72, 308] width 35 height 10
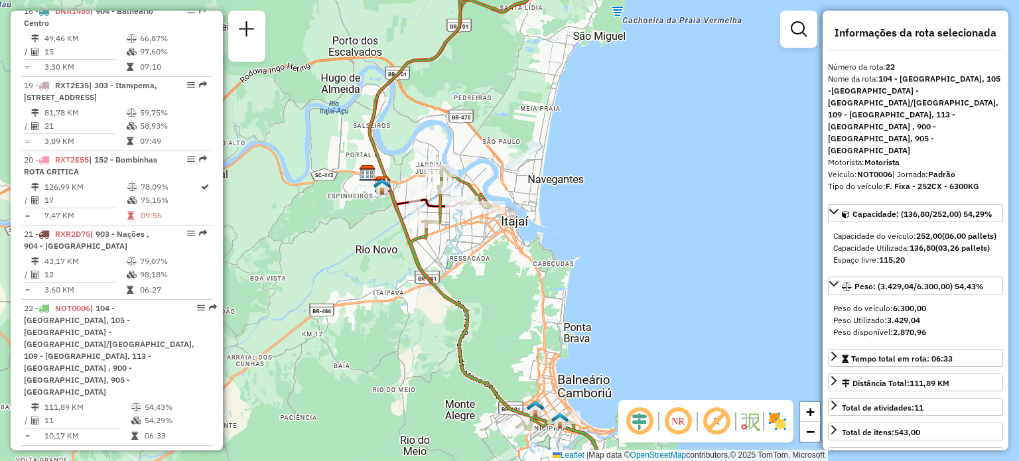
drag, startPoint x: 517, startPoint y: 313, endPoint x: 530, endPoint y: 339, distance: 29.1
click at [530, 339] on div "Janela de atendimento Grade de atendimento Capacidade Transportadoras Veículos …" at bounding box center [509, 230] width 1019 height 461
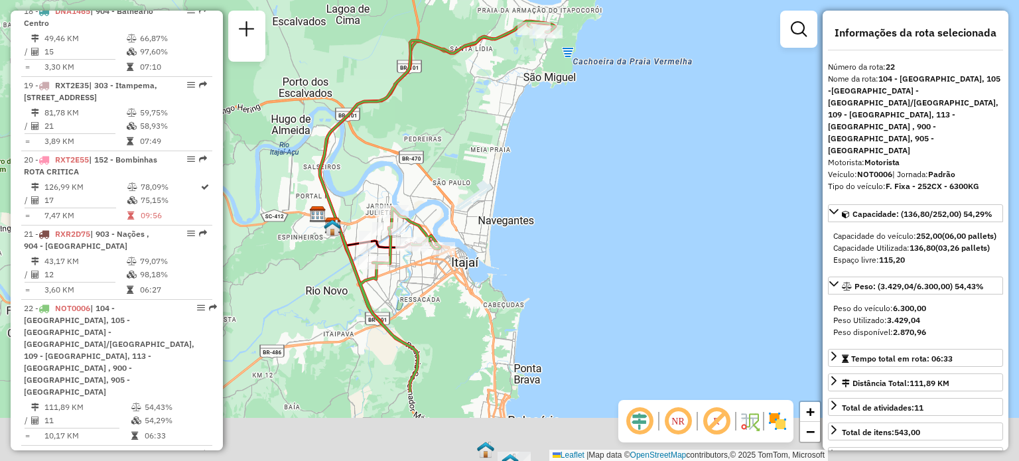
drag, startPoint x: 505, startPoint y: 95, endPoint x: 548, endPoint y: 19, distance: 87.3
click at [548, 19] on div "Janela de atendimento Grade de atendimento Capacidade Transportadoras Veículos …" at bounding box center [509, 230] width 1019 height 461
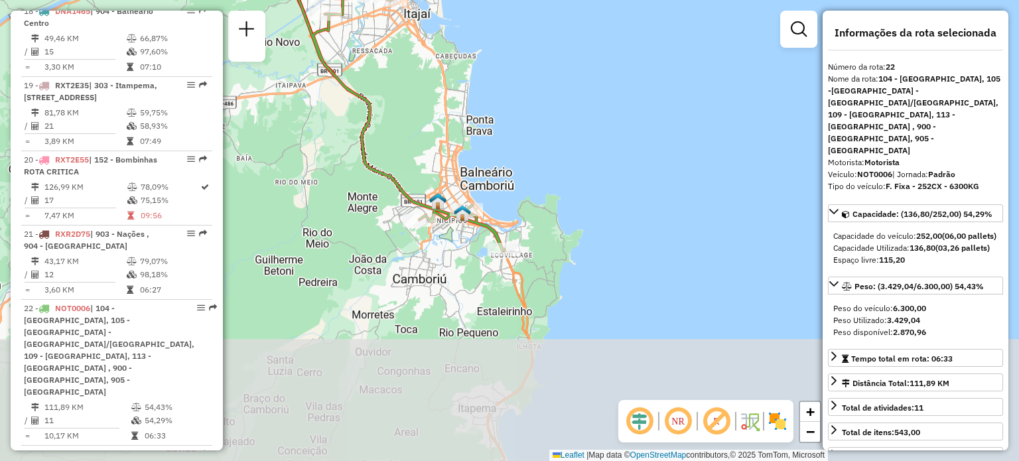
drag, startPoint x: 472, startPoint y: 285, endPoint x: 382, endPoint y: 112, distance: 194.6
click at [382, 112] on div "Janela de atendimento Grade de atendimento Capacidade Transportadoras Veículos …" at bounding box center [509, 230] width 1019 height 461
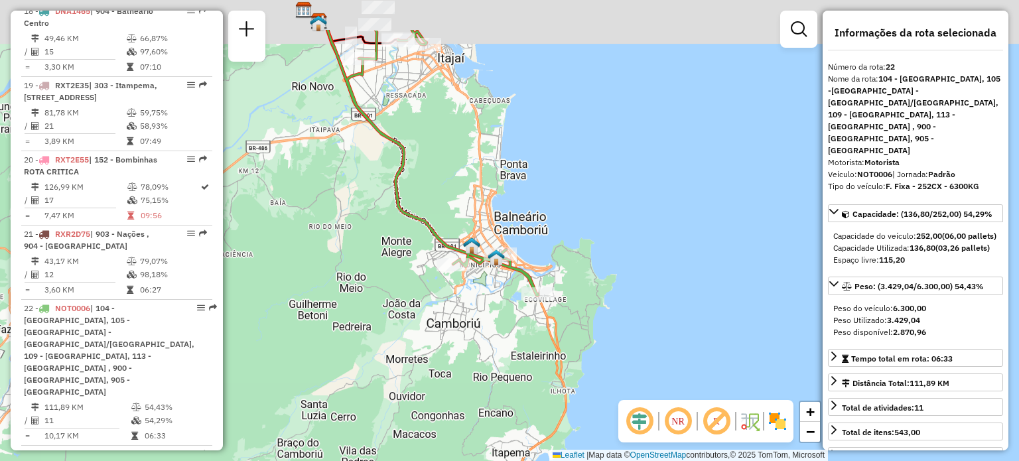
drag, startPoint x: 427, startPoint y: 91, endPoint x: 456, endPoint y: 169, distance: 83.5
click at [456, 169] on div "Janela de atendimento Grade de atendimento Capacidade Transportadoras Veículos …" at bounding box center [509, 230] width 1019 height 461
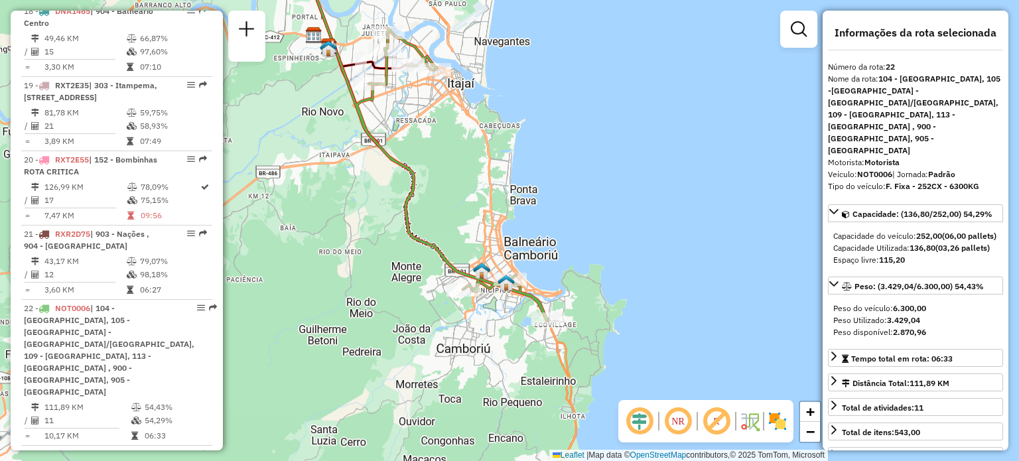
drag, startPoint x: 448, startPoint y: 141, endPoint x: 462, endPoint y: 170, distance: 32.9
click at [462, 170] on div "Janela de atendimento Grade de atendimento Capacidade Transportadoras Veículos …" at bounding box center [509, 230] width 1019 height 461
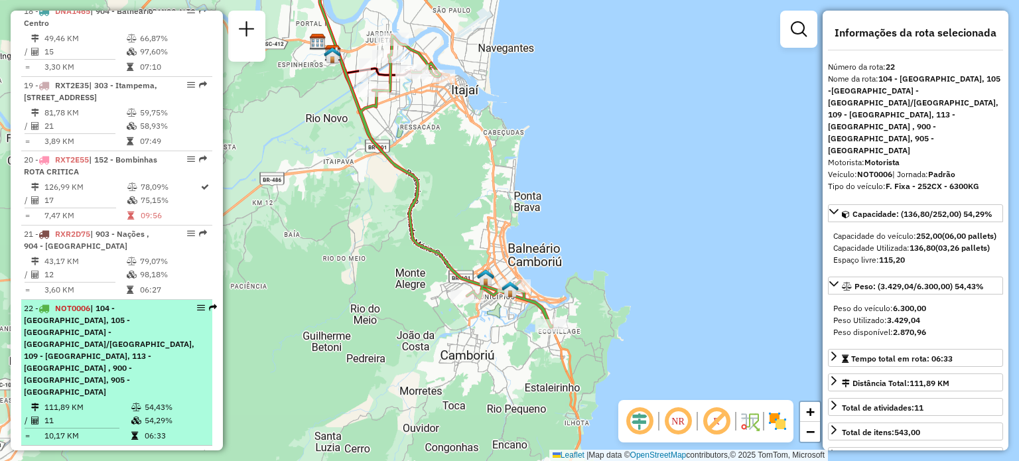
click at [122, 316] on span "| 104 - [GEOGRAPHIC_DATA], 105 -[GEOGRAPHIC_DATA] - [GEOGRAPHIC_DATA]/[GEOGRAPH…" at bounding box center [109, 350] width 170 height 94
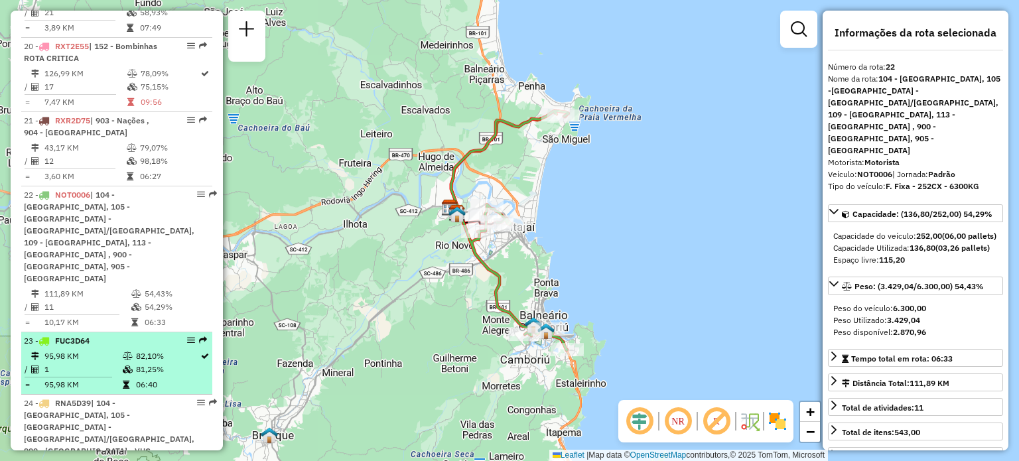
scroll to position [2007, 0]
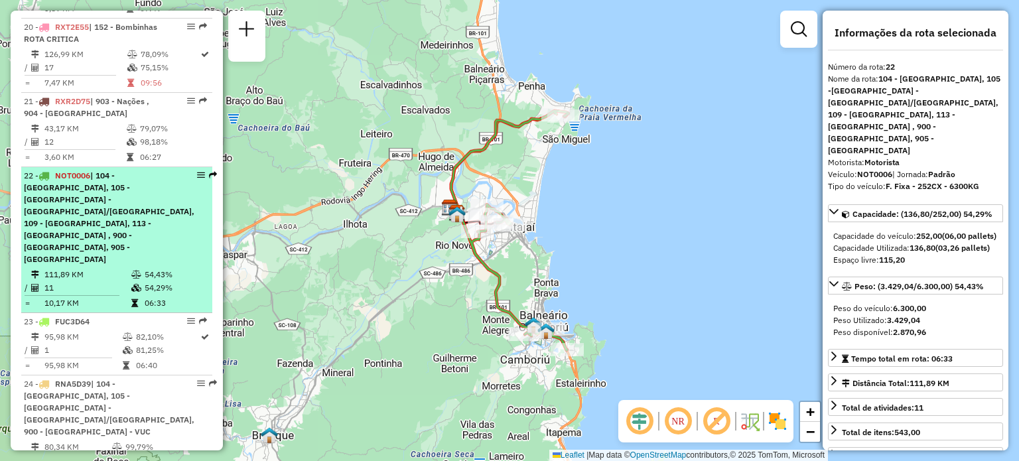
click at [77, 170] on span "NOT0006" at bounding box center [72, 175] width 35 height 10
click at [83, 171] on span "| 104 - [GEOGRAPHIC_DATA], 105 -[GEOGRAPHIC_DATA] - [GEOGRAPHIC_DATA]/[GEOGRAPH…" at bounding box center [109, 217] width 170 height 94
click at [90, 178] on div "22 - NOT0006 | 104 - [GEOGRAPHIC_DATA], 105 -[GEOGRAPHIC_DATA] - [GEOGRAPHIC_DA…" at bounding box center [109, 218] width 170 height 96
click at [91, 178] on div "22 - NOT0006 | 104 - [GEOGRAPHIC_DATA], 105 -[GEOGRAPHIC_DATA] - [GEOGRAPHIC_DA…" at bounding box center [109, 218] width 170 height 96
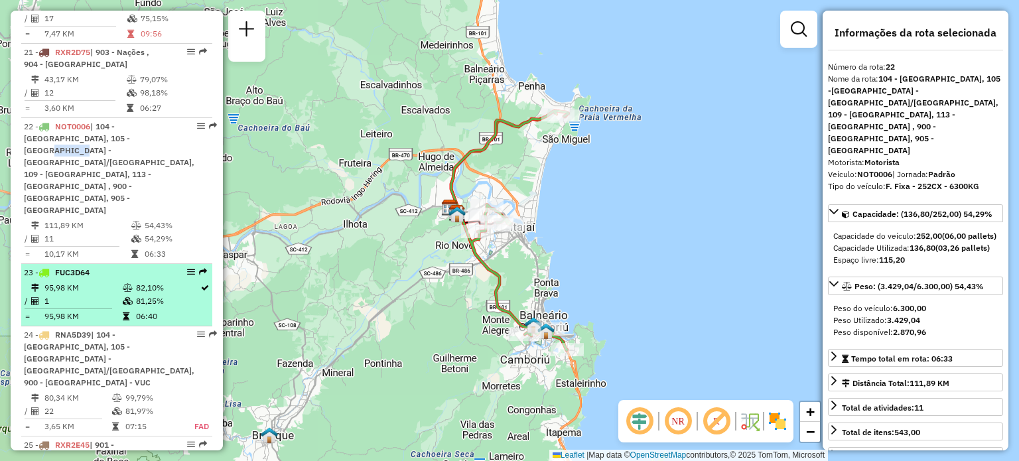
scroll to position [2073, 0]
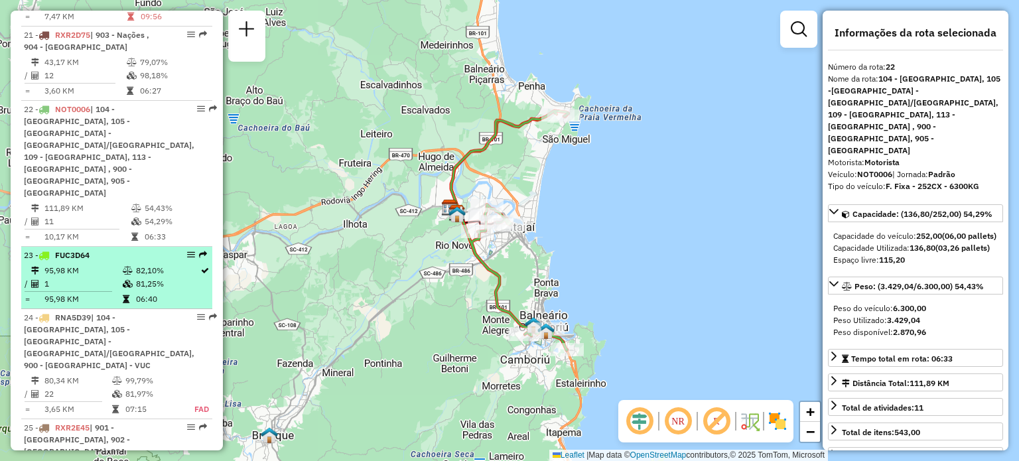
click at [96, 277] on td "1" at bounding box center [83, 283] width 78 height 13
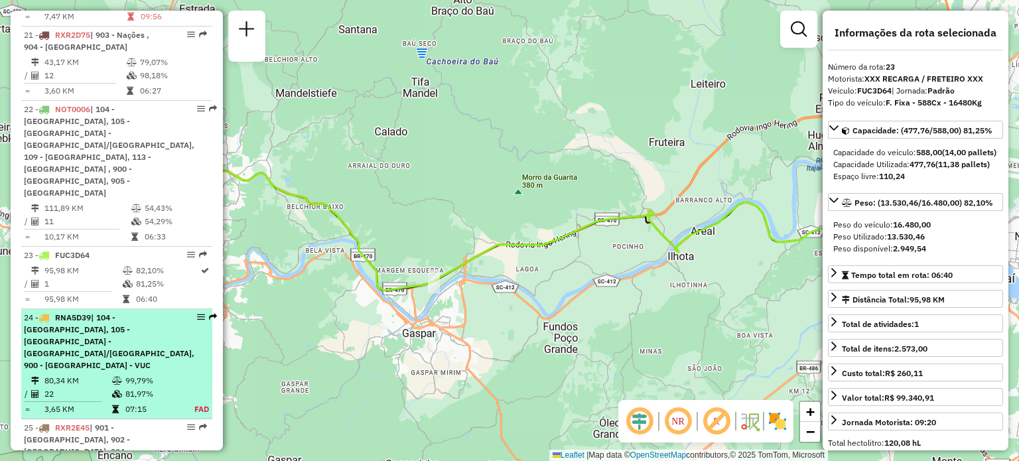
click at [107, 312] on div "24 - RNA5D39 | 104 - [GEOGRAPHIC_DATA], 105 -[GEOGRAPHIC_DATA] - [GEOGRAPHIC_DA…" at bounding box center [109, 342] width 170 height 60
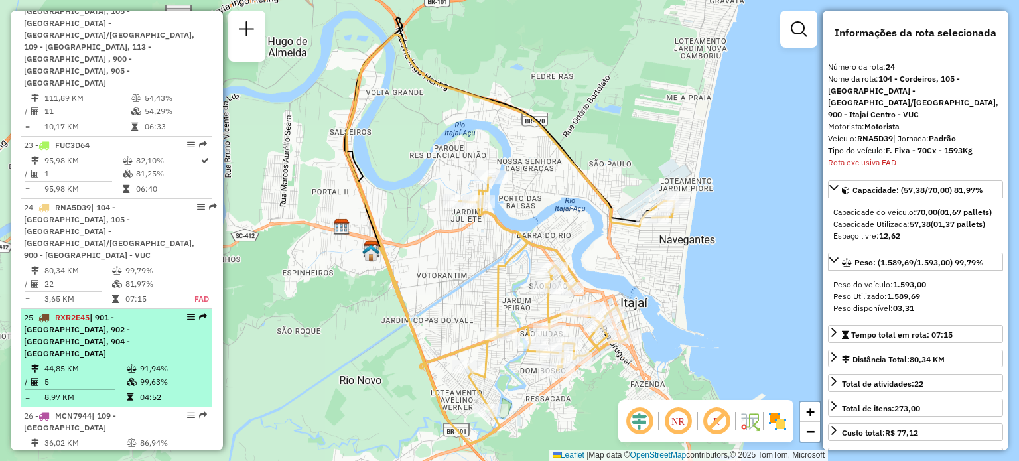
scroll to position [2223, 0]
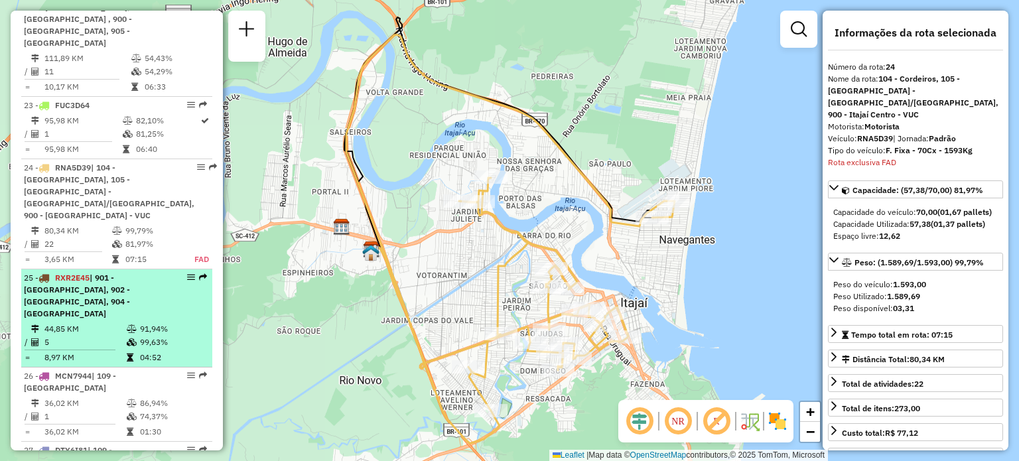
click at [92, 273] on span "| 901 - [GEOGRAPHIC_DATA], 902 - [GEOGRAPHIC_DATA], 904 - [GEOGRAPHIC_DATA]" at bounding box center [77, 296] width 106 height 46
